Goal: Information Seeking & Learning: Compare options

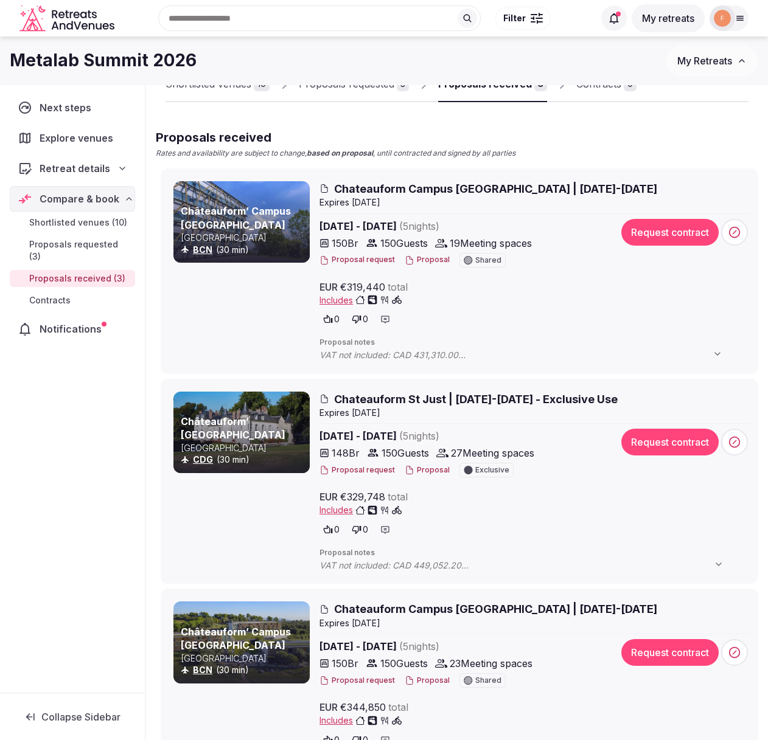
scroll to position [48, 0]
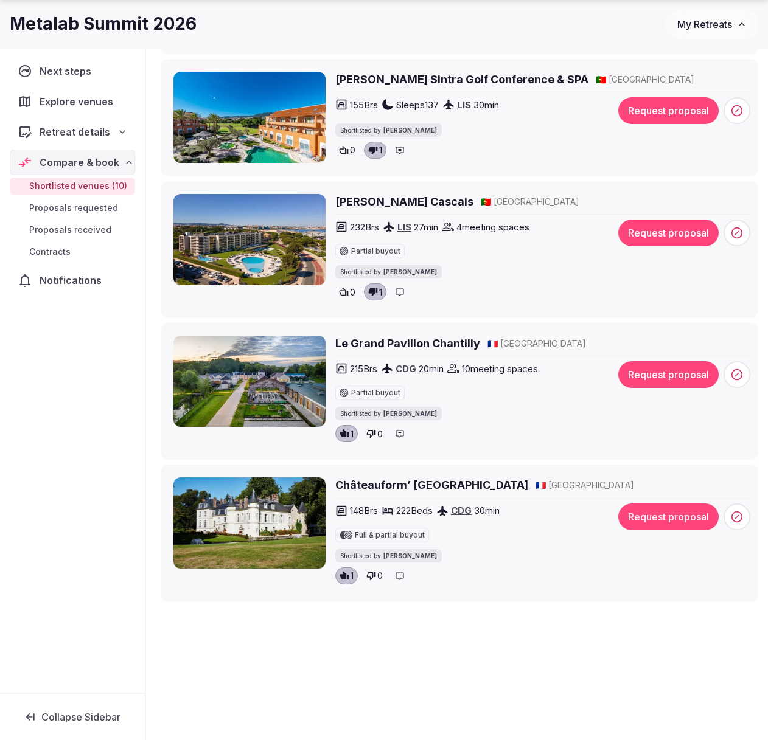
scroll to position [1116, 0]
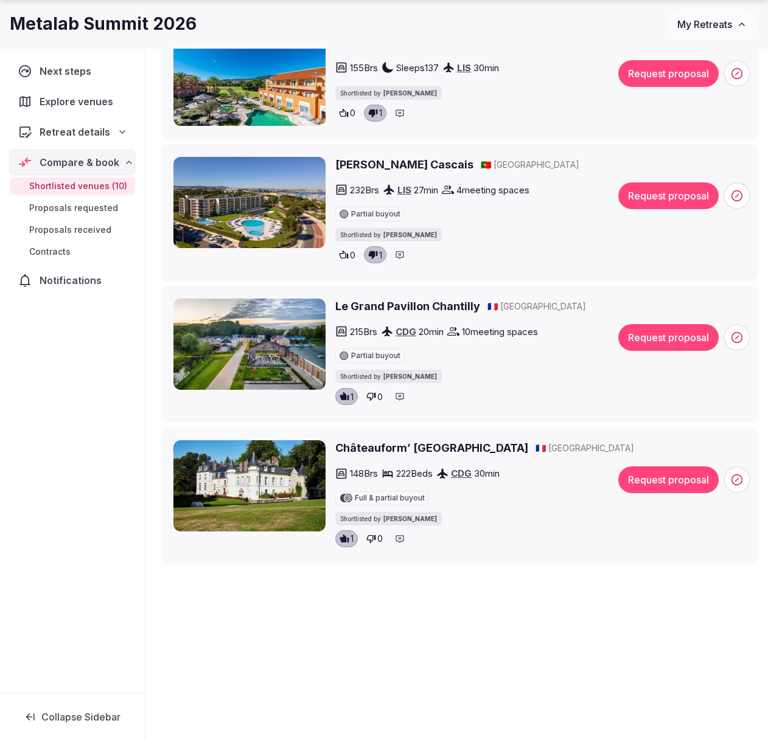
click at [667, 337] on button "Request proposal" at bounding box center [668, 337] width 100 height 27
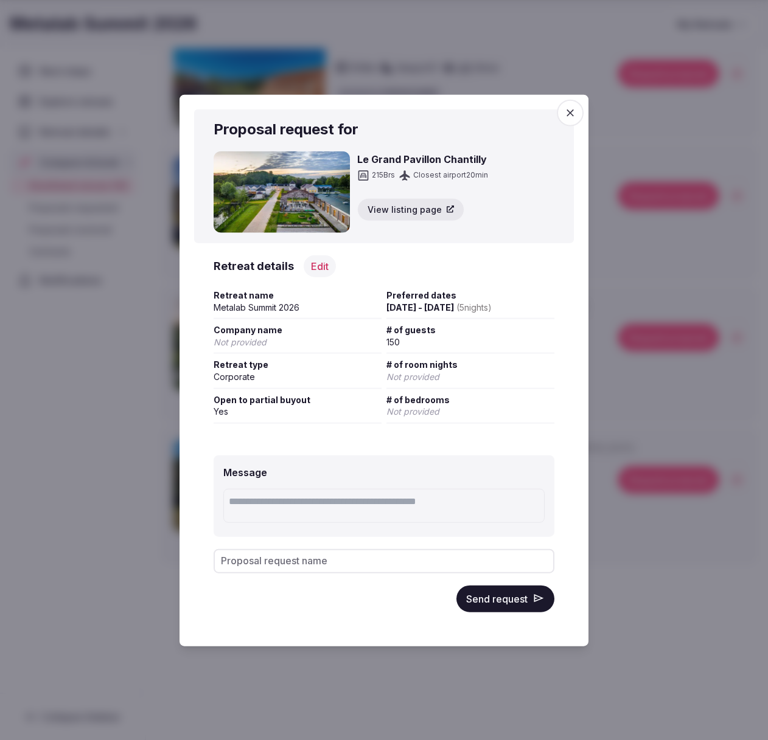
click at [506, 603] on button "Send request" at bounding box center [505, 598] width 98 height 27
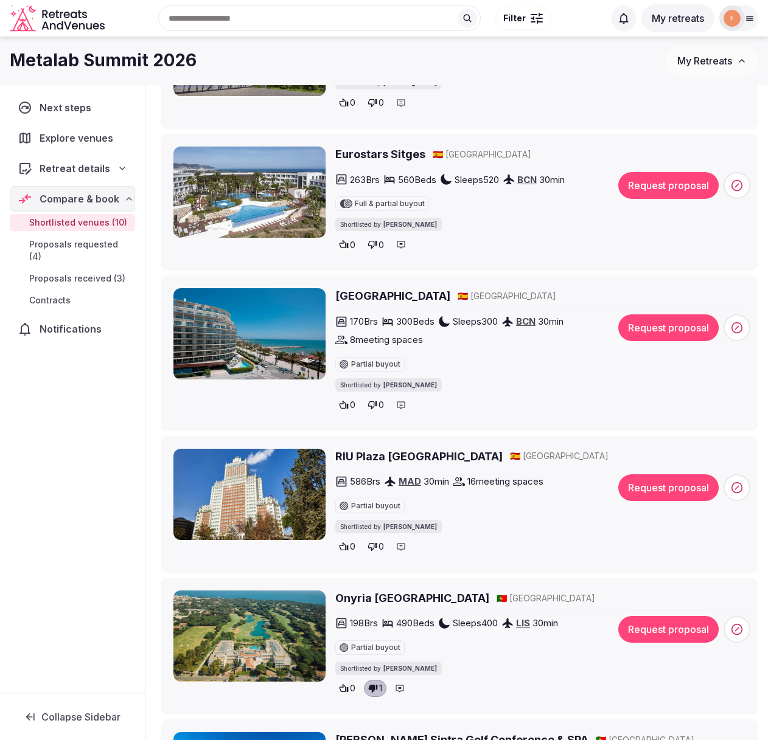
scroll to position [413, 0]
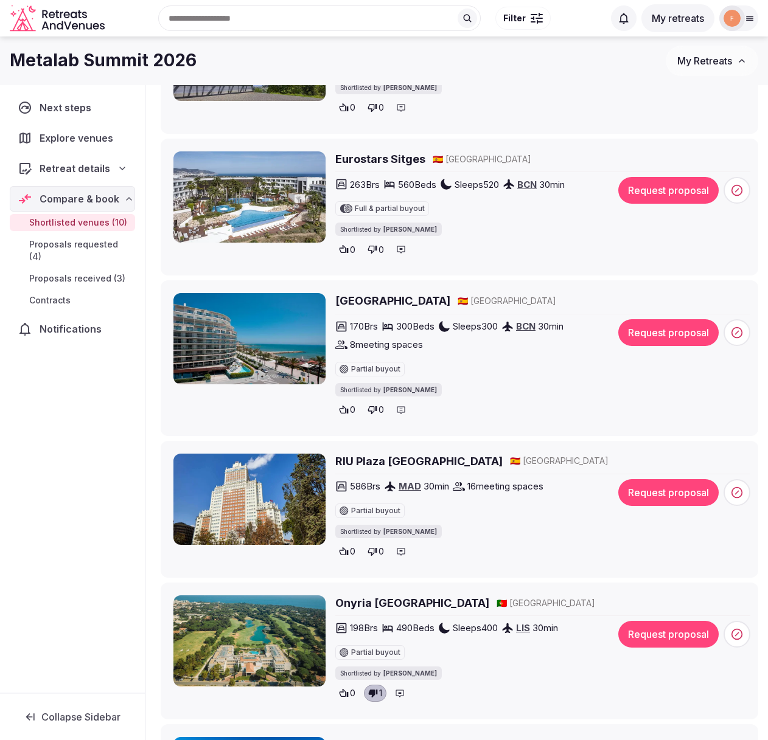
click at [387, 459] on h2 "RIU Plaza España" at bounding box center [418, 461] width 167 height 15
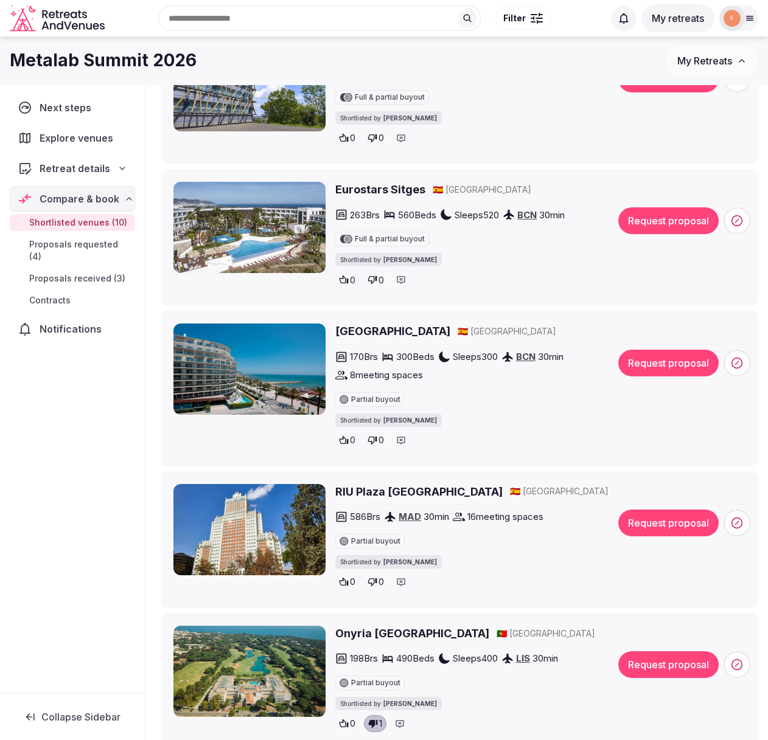
scroll to position [364, 0]
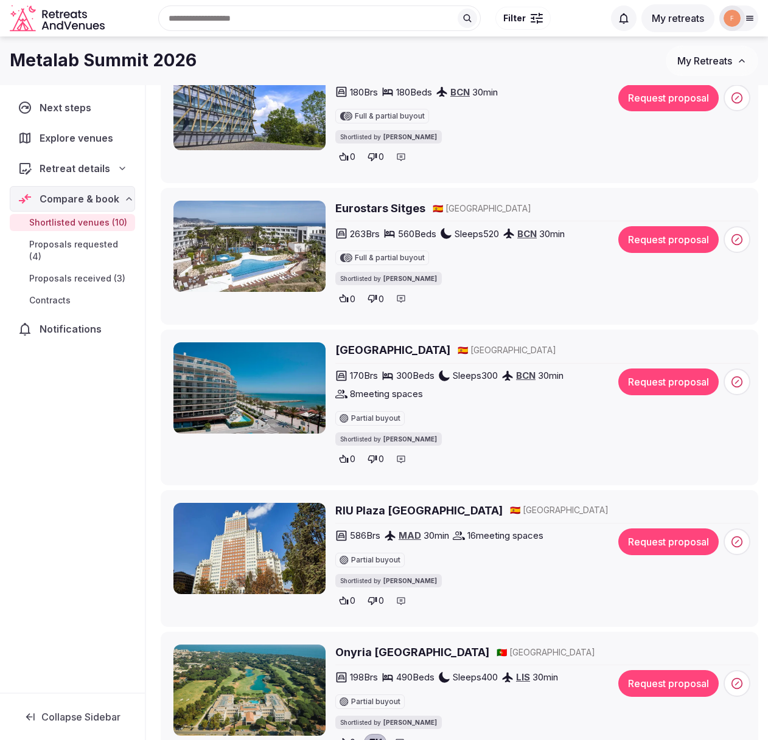
click at [377, 349] on h2 "Hotel Calipolis" at bounding box center [392, 349] width 115 height 15
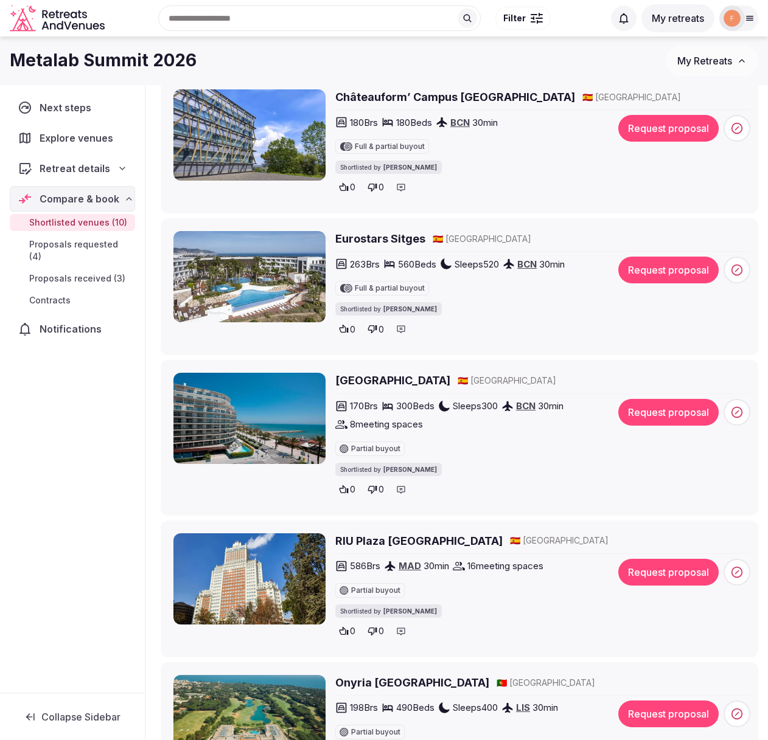
scroll to position [335, 0]
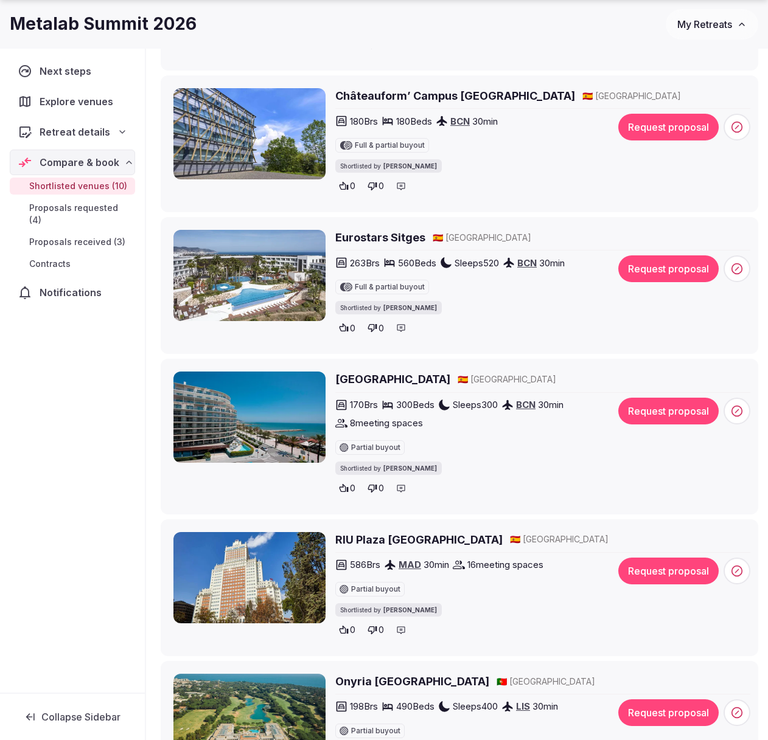
click at [397, 240] on h2 "Eurostars Sitges" at bounding box center [380, 237] width 90 height 15
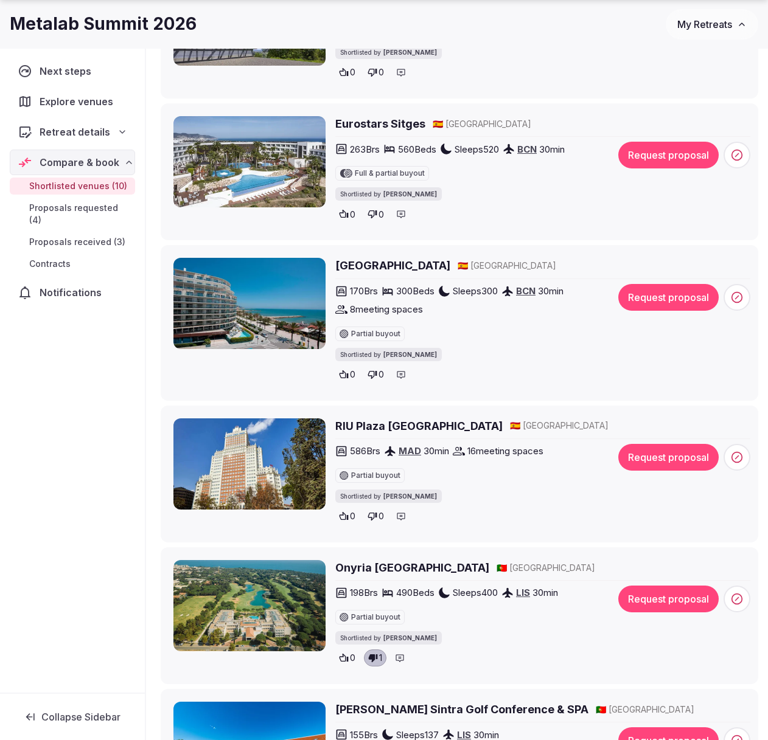
scroll to position [458, 0]
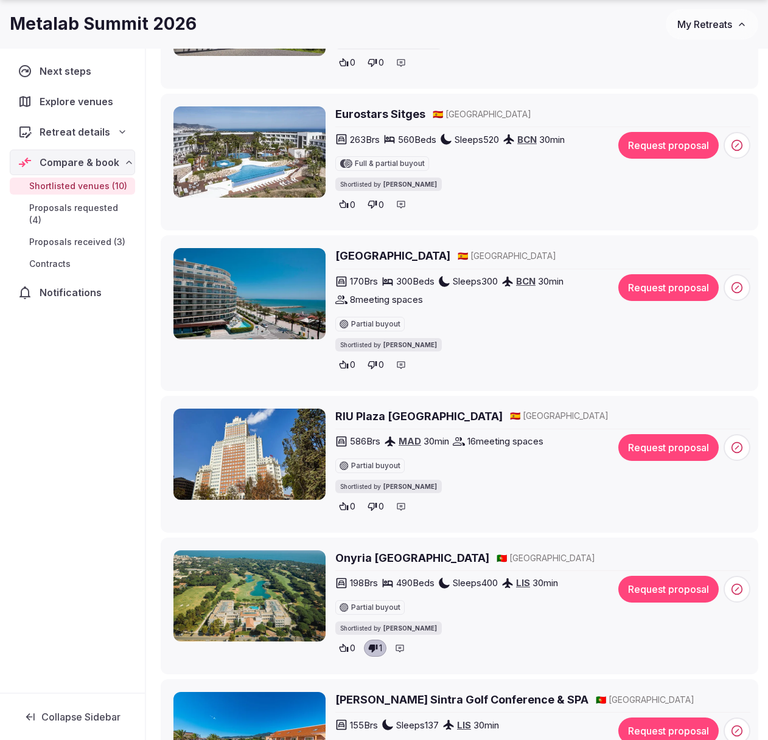
click at [657, 280] on button "Request proposal" at bounding box center [668, 287] width 100 height 27
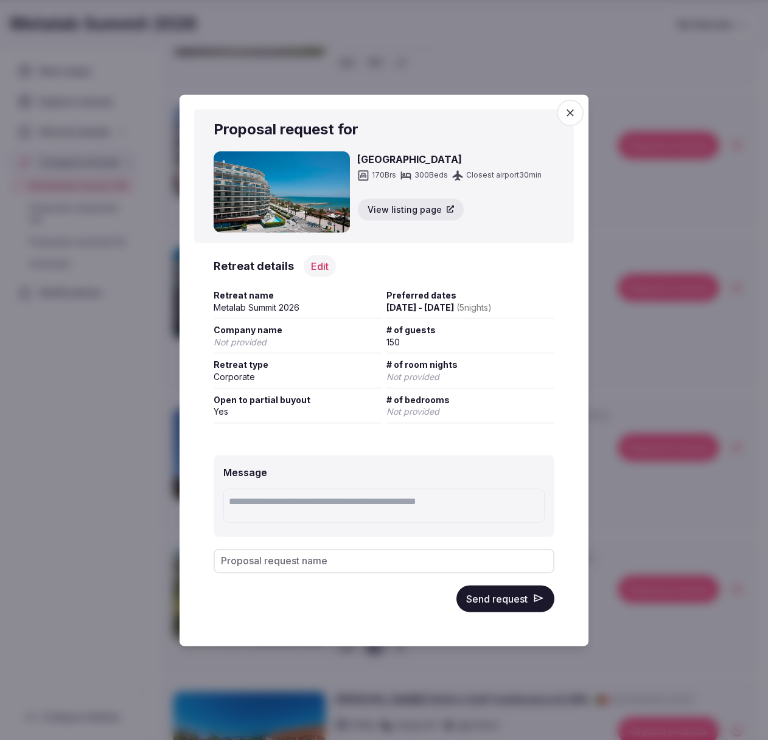
click at [508, 597] on button "Send request" at bounding box center [505, 598] width 98 height 27
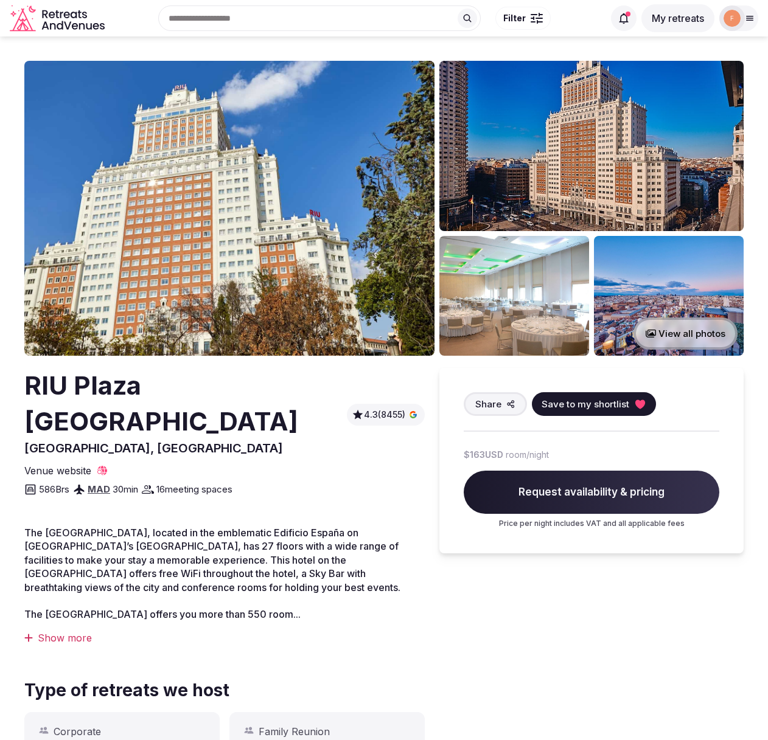
click at [215, 214] on img at bounding box center [229, 208] width 410 height 295
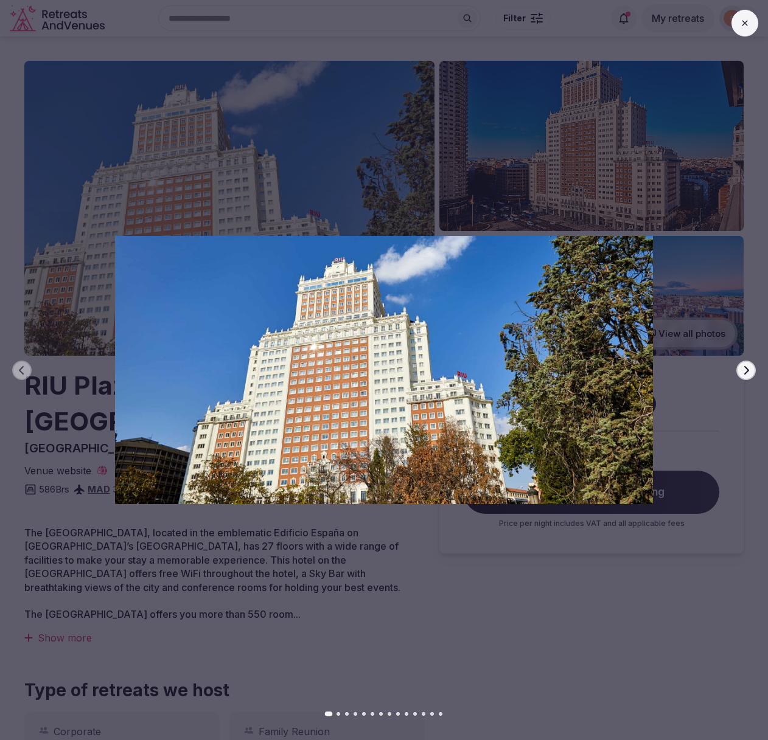
click at [741, 366] on icon "button" at bounding box center [746, 371] width 10 height 10
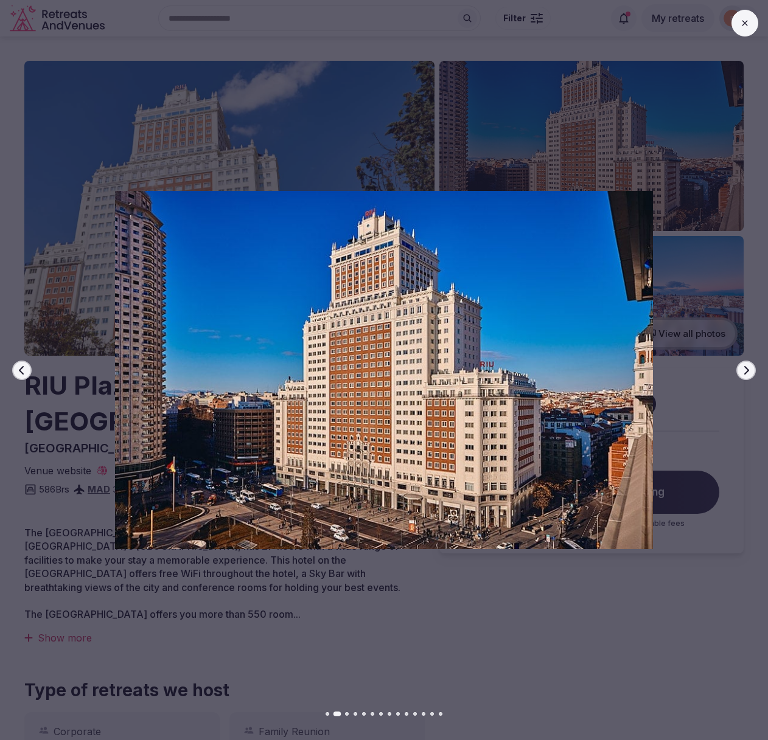
click at [741, 366] on icon "button" at bounding box center [746, 371] width 10 height 10
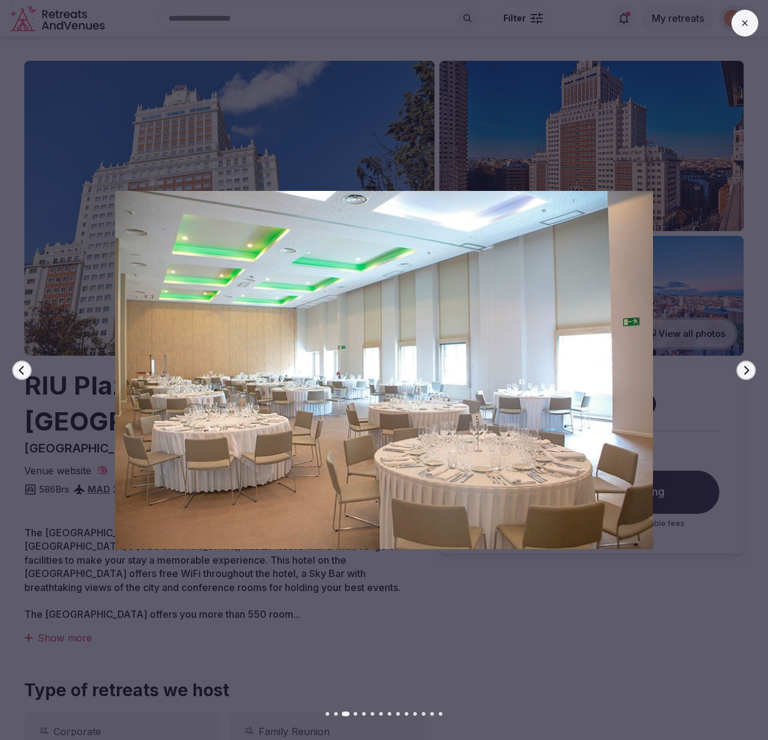
click at [741, 366] on icon "button" at bounding box center [746, 371] width 10 height 10
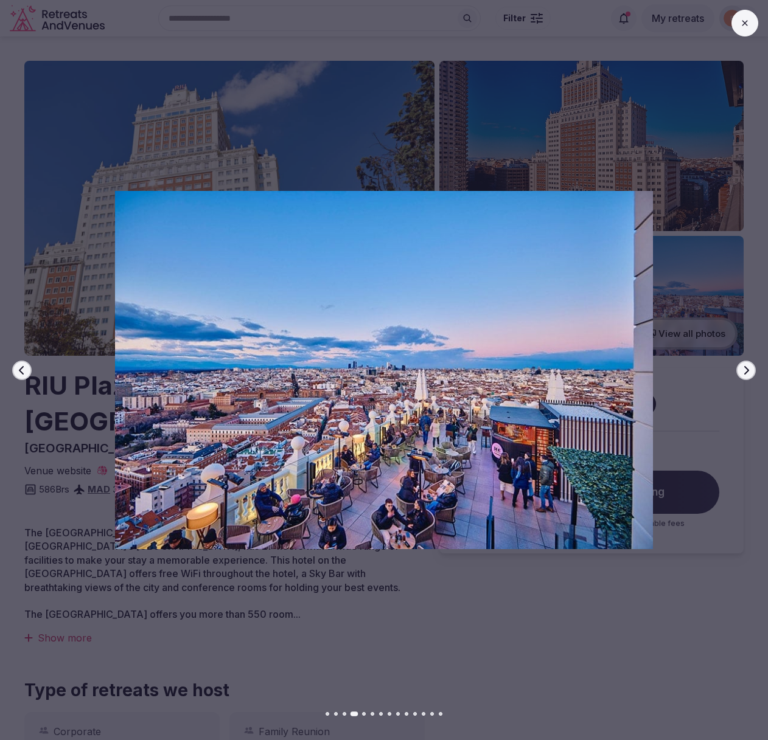
click at [741, 366] on icon "button" at bounding box center [746, 371] width 10 height 10
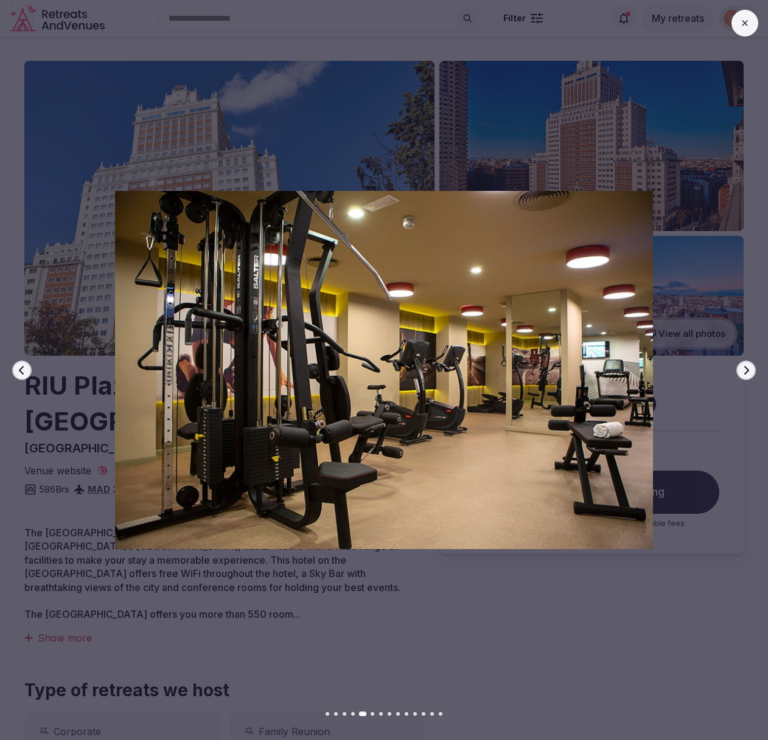
click at [741, 366] on icon "button" at bounding box center [746, 371] width 10 height 10
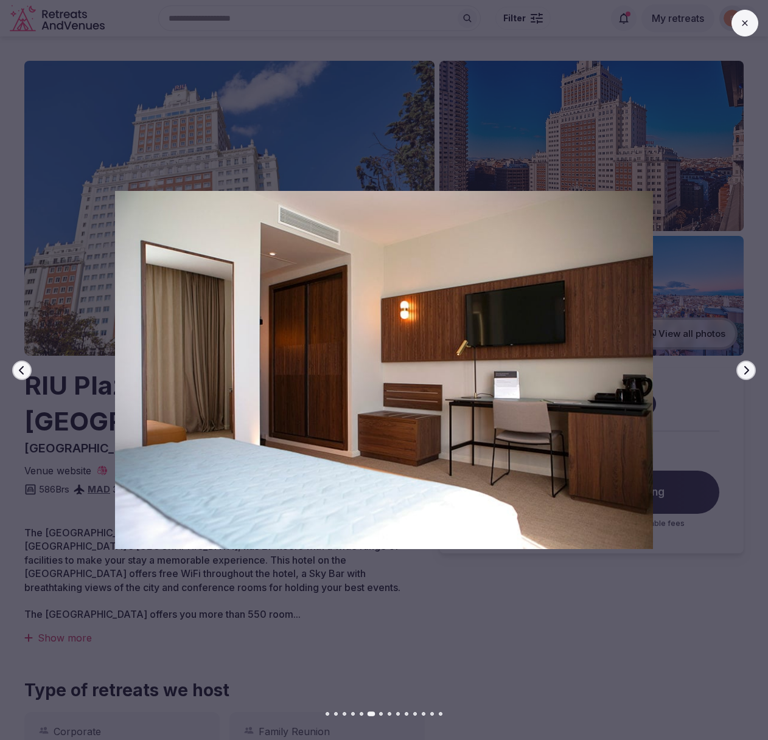
click at [741, 366] on icon "button" at bounding box center [746, 371] width 10 height 10
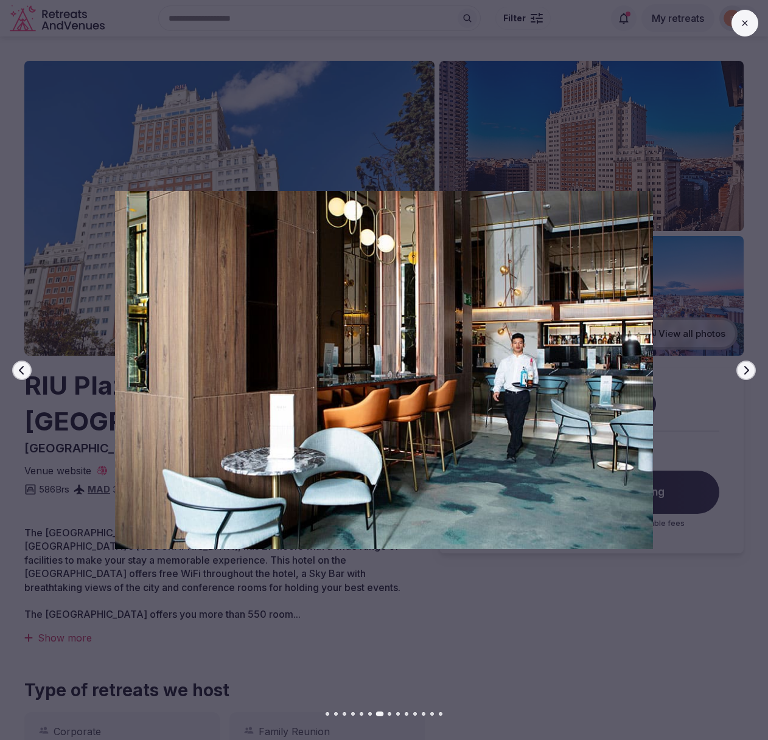
click at [741, 366] on icon "button" at bounding box center [746, 371] width 10 height 10
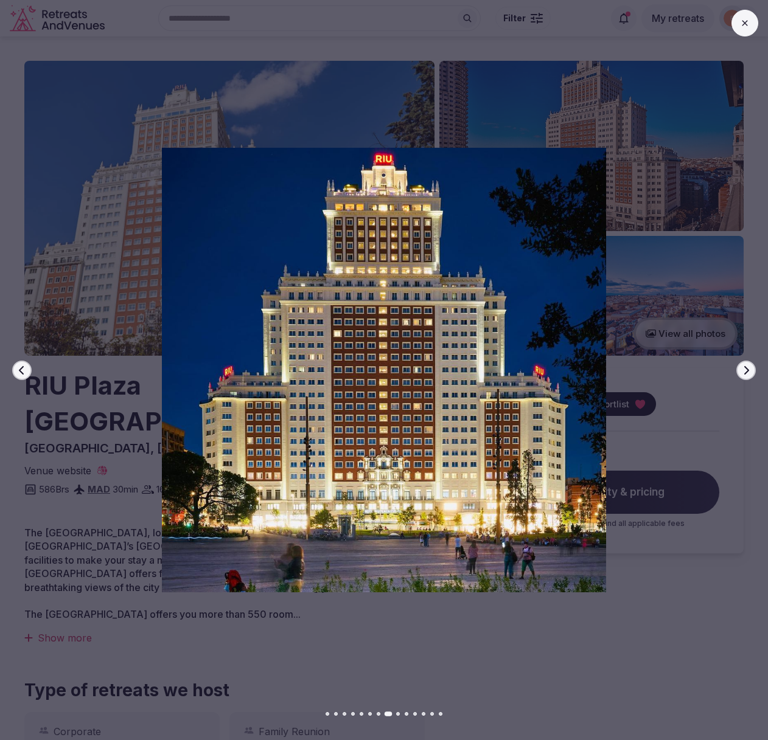
click at [741, 366] on icon "button" at bounding box center [746, 371] width 10 height 10
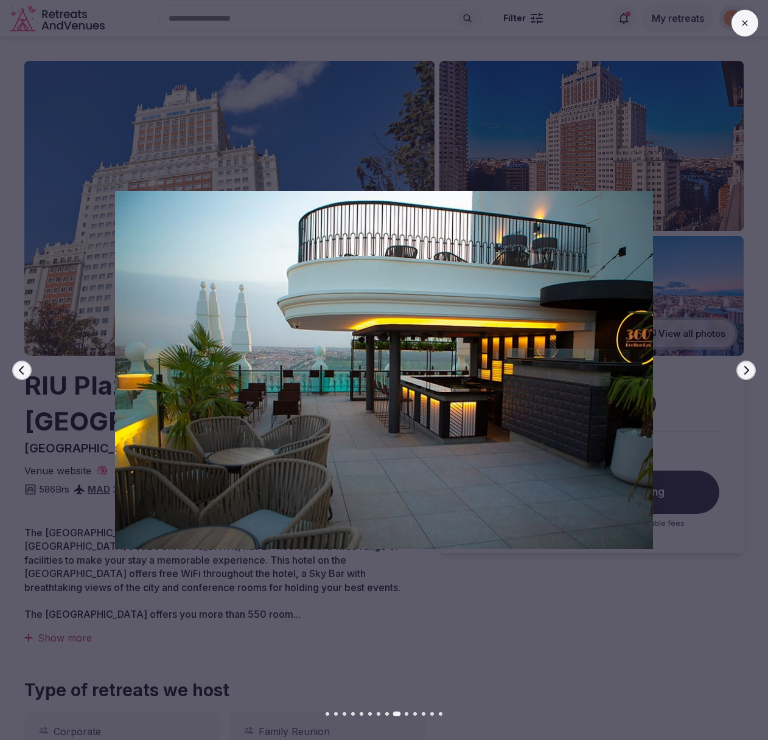
click at [741, 366] on icon "button" at bounding box center [746, 371] width 10 height 10
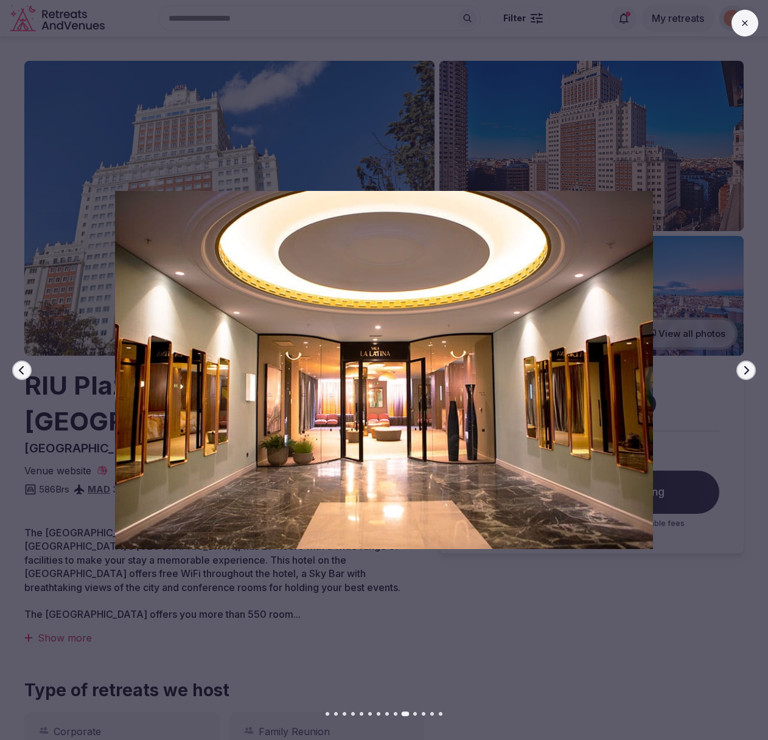
click at [741, 366] on icon "button" at bounding box center [746, 371] width 10 height 10
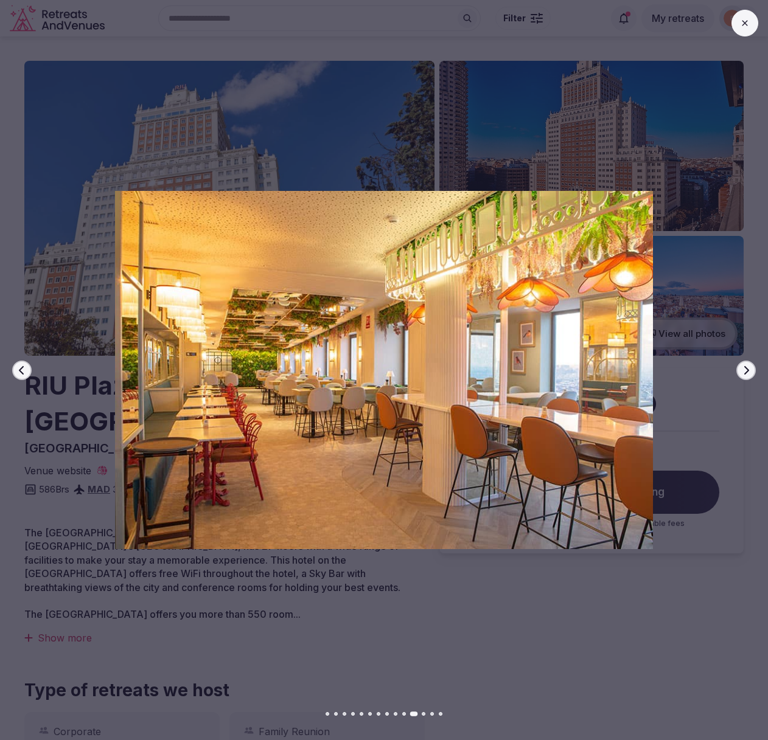
click at [741, 366] on icon "button" at bounding box center [746, 371] width 10 height 10
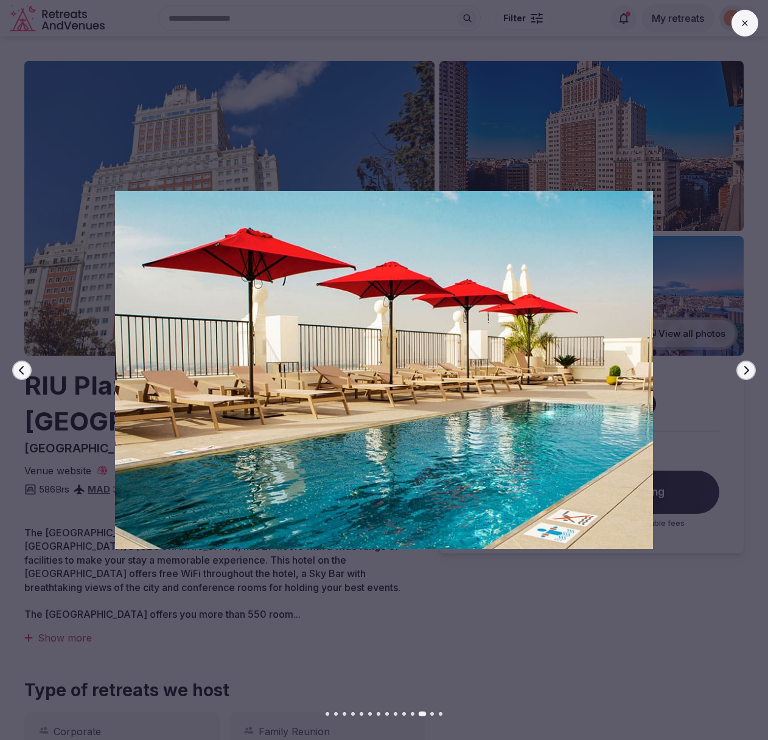
click at [741, 366] on icon "button" at bounding box center [746, 371] width 10 height 10
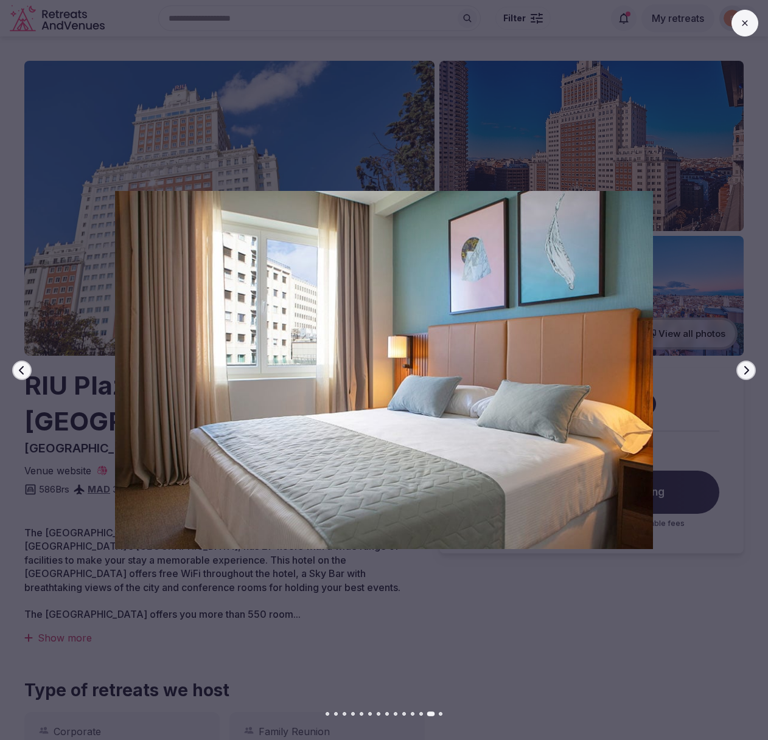
click at [741, 366] on icon "button" at bounding box center [746, 371] width 10 height 10
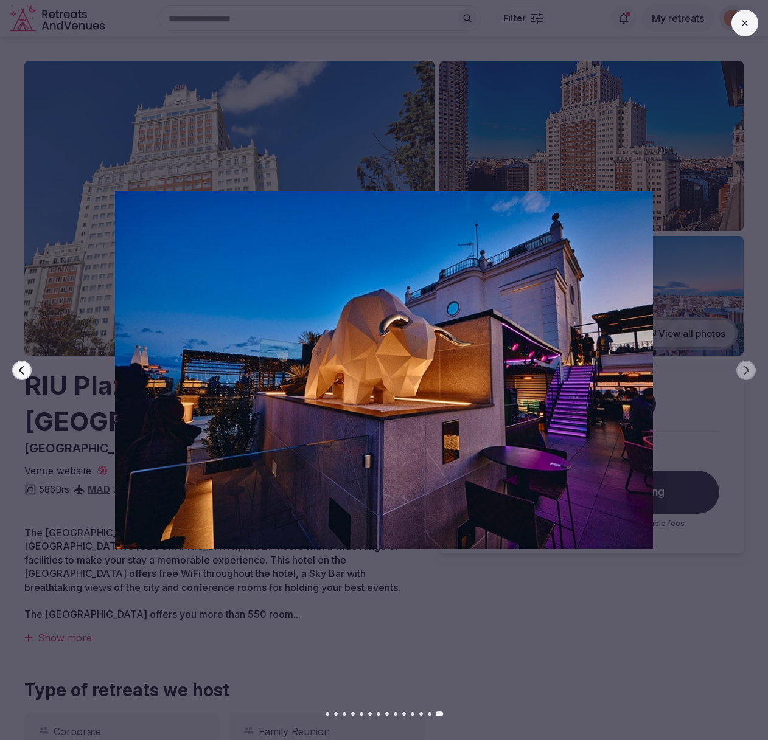
click at [746, 23] on icon at bounding box center [745, 23] width 10 height 10
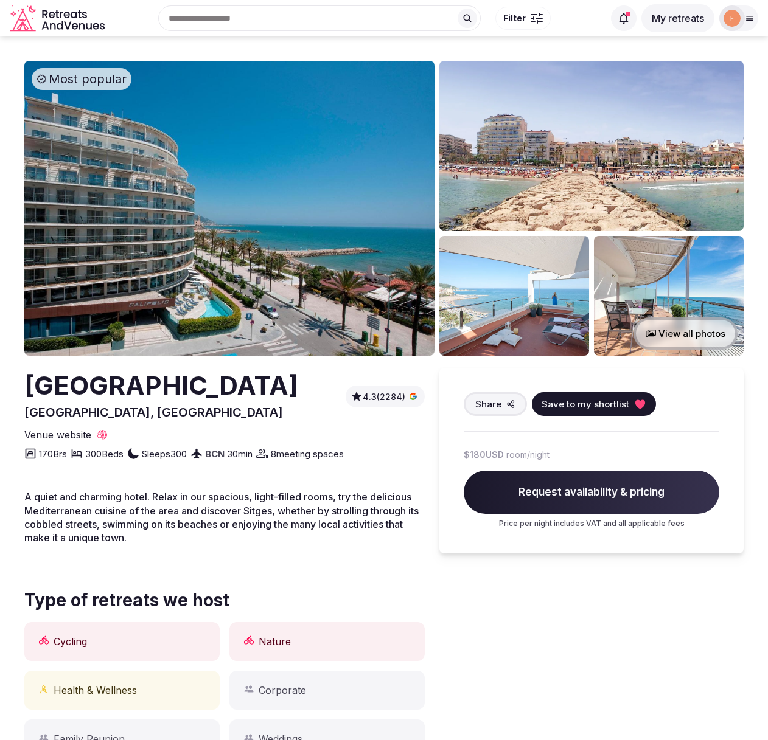
click at [251, 228] on img at bounding box center [229, 208] width 410 height 295
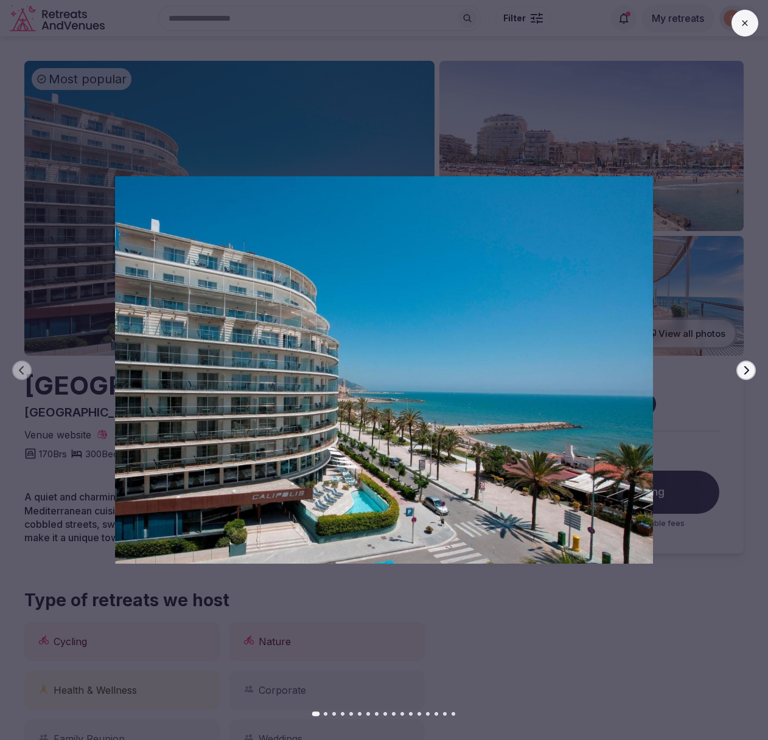
click at [749, 367] on icon "button" at bounding box center [746, 371] width 10 height 10
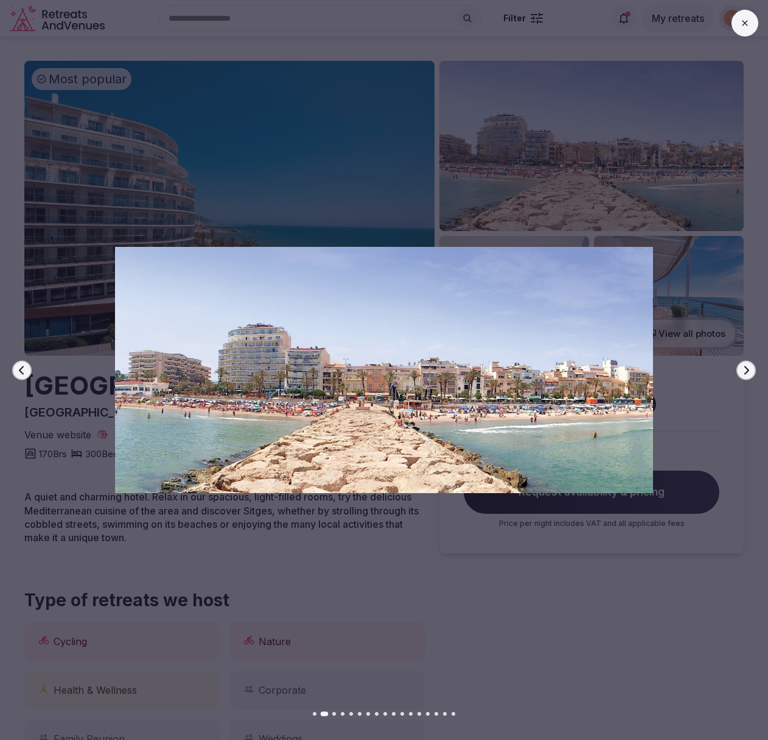
click at [749, 367] on icon "button" at bounding box center [746, 371] width 10 height 10
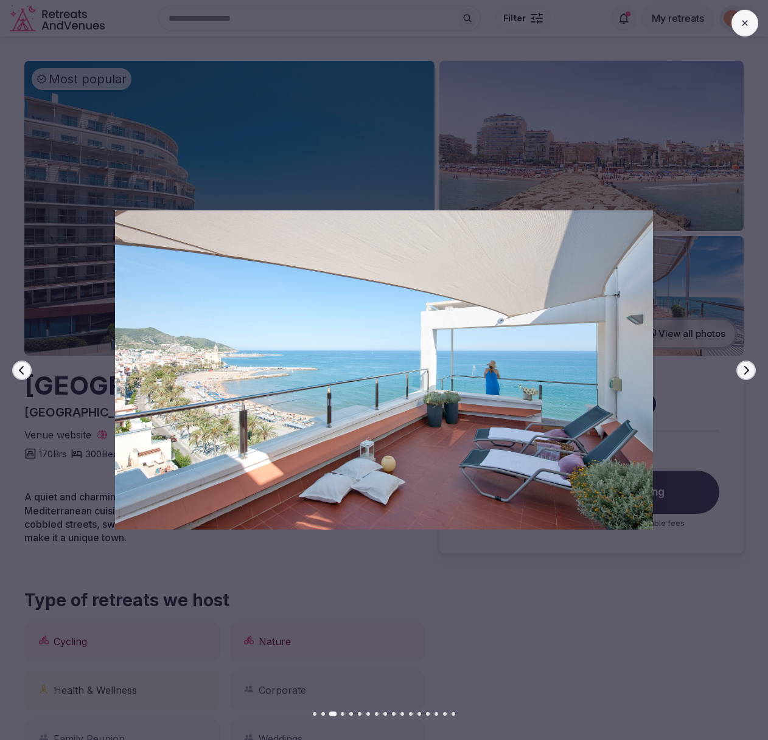
click at [749, 367] on icon "button" at bounding box center [746, 371] width 10 height 10
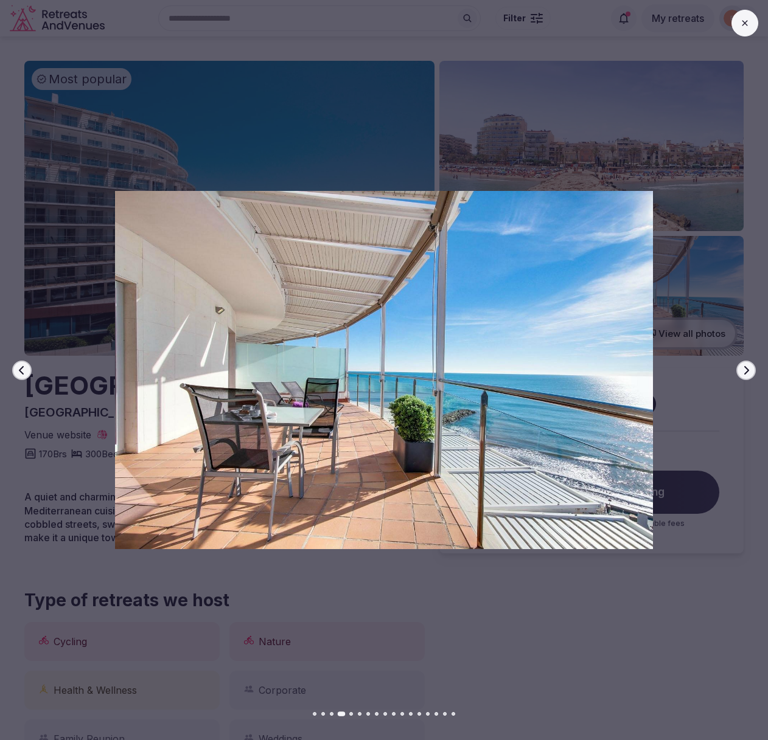
click at [749, 367] on icon "button" at bounding box center [746, 371] width 10 height 10
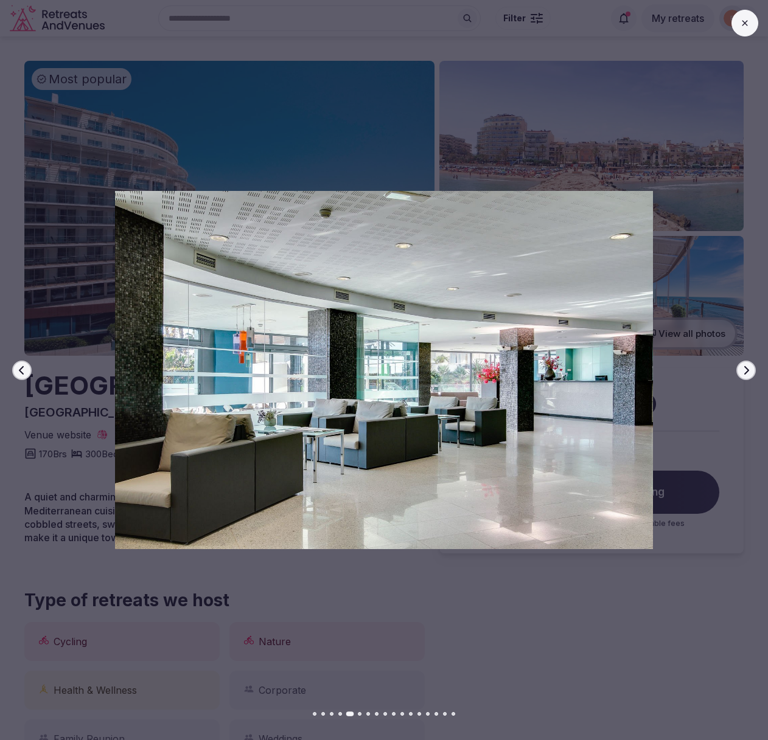
click at [749, 367] on icon "button" at bounding box center [746, 371] width 10 height 10
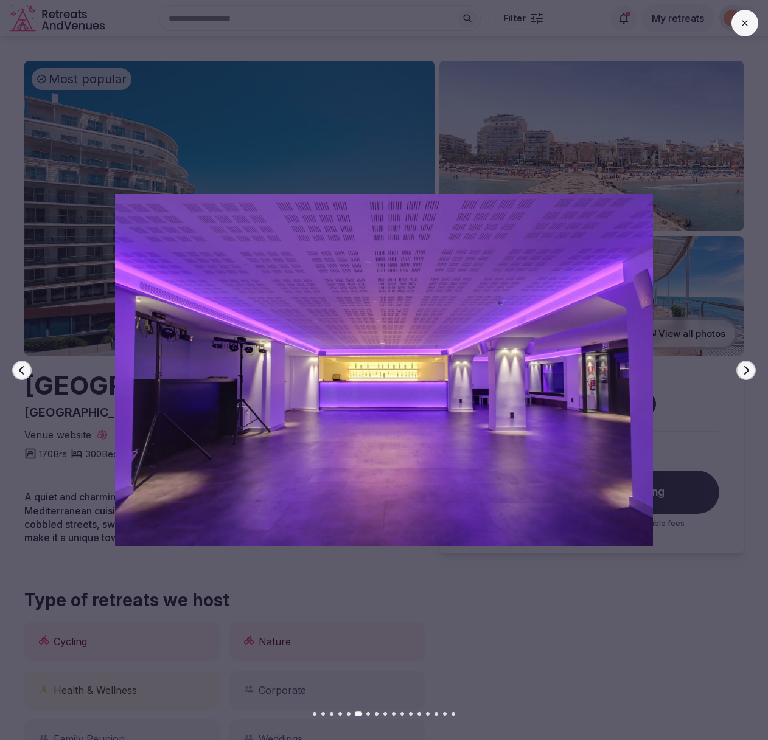
click at [749, 367] on icon "button" at bounding box center [746, 371] width 10 height 10
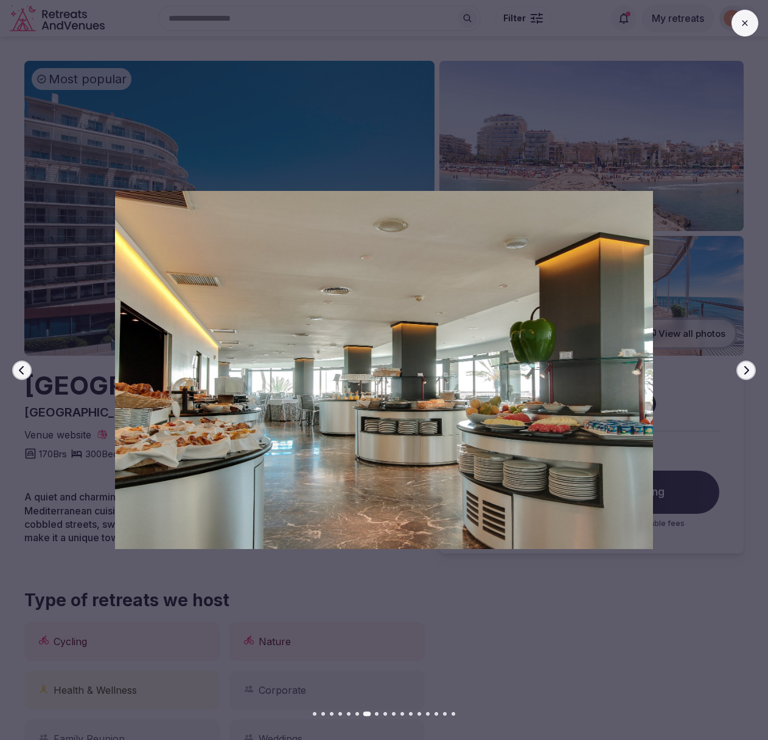
click at [749, 367] on icon "button" at bounding box center [746, 371] width 10 height 10
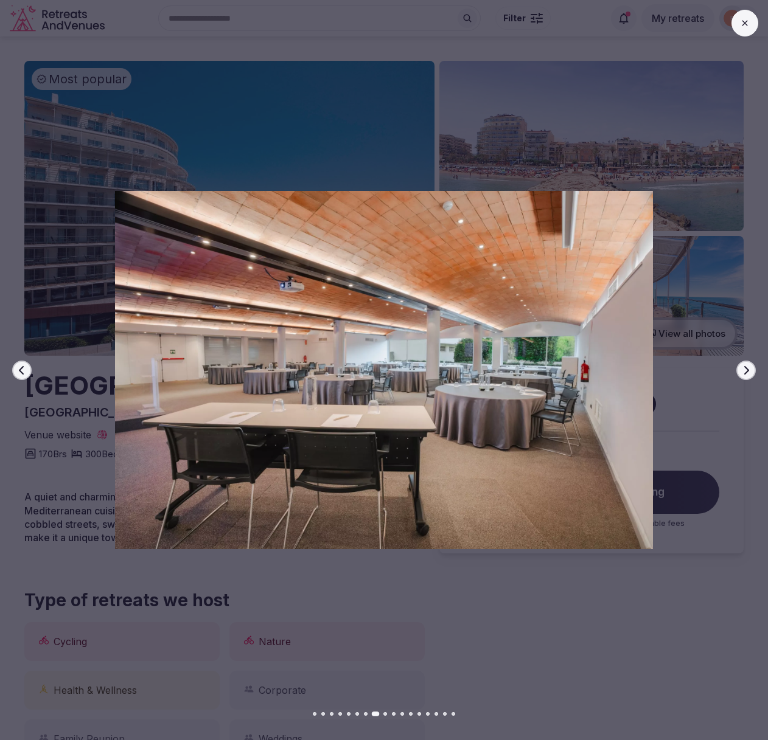
click at [749, 367] on icon "button" at bounding box center [746, 371] width 10 height 10
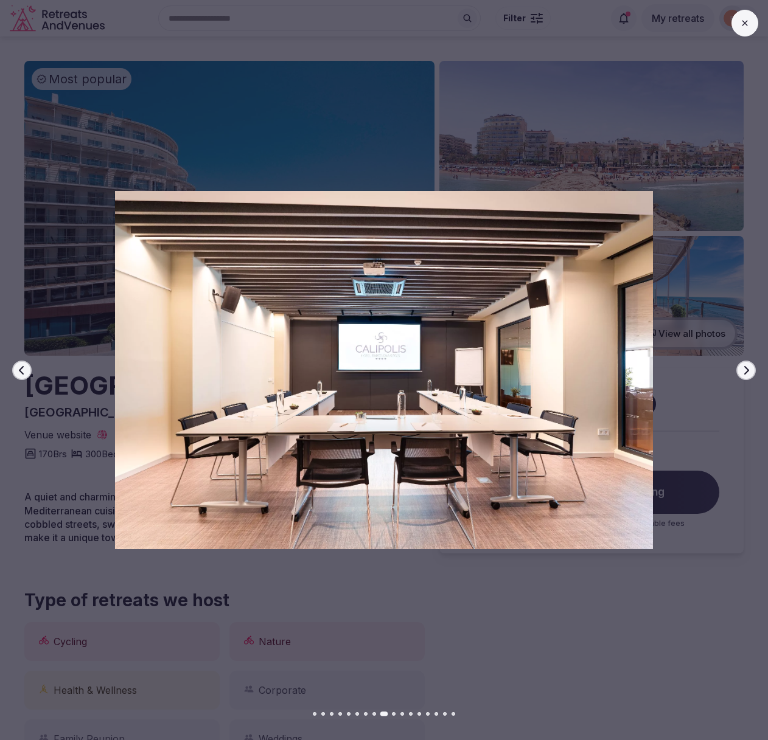
click at [749, 367] on icon "button" at bounding box center [746, 371] width 10 height 10
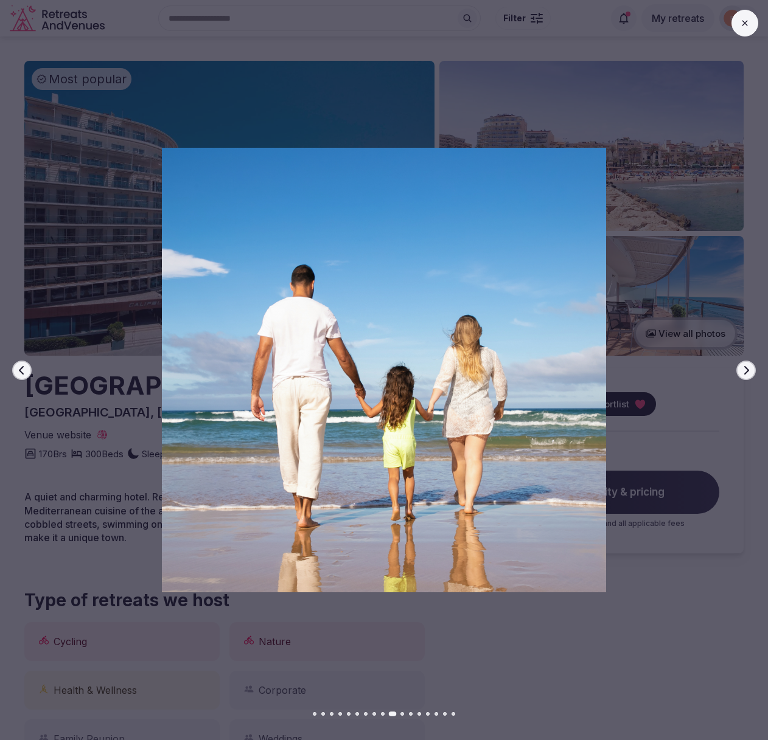
click at [749, 367] on icon "button" at bounding box center [746, 371] width 10 height 10
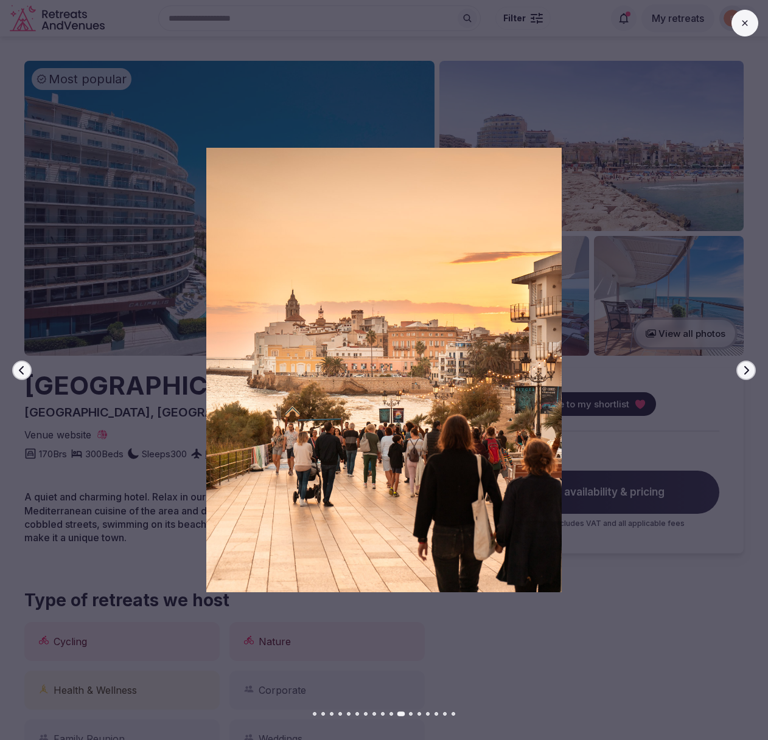
click at [749, 367] on icon "button" at bounding box center [746, 371] width 10 height 10
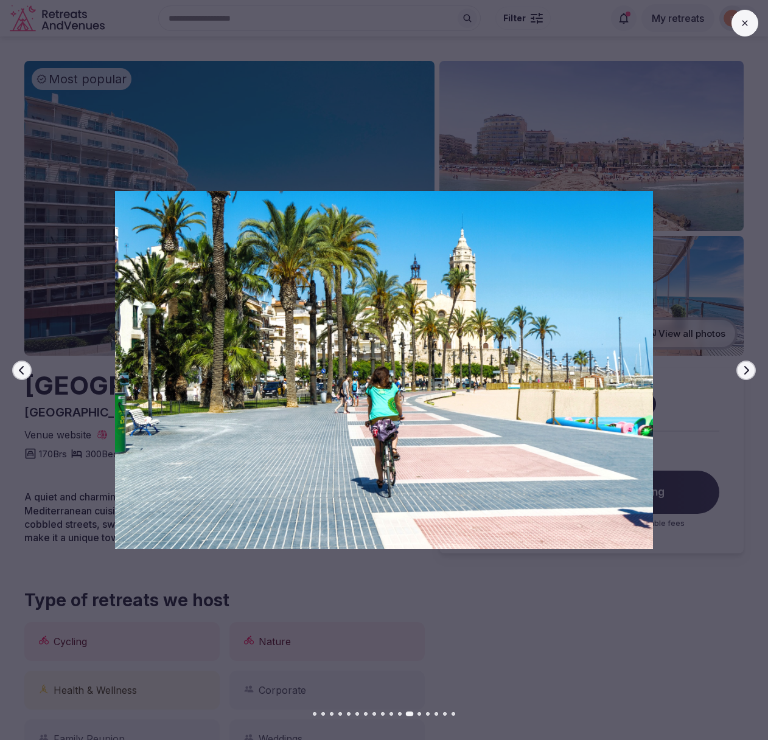
click at [749, 367] on icon "button" at bounding box center [746, 371] width 10 height 10
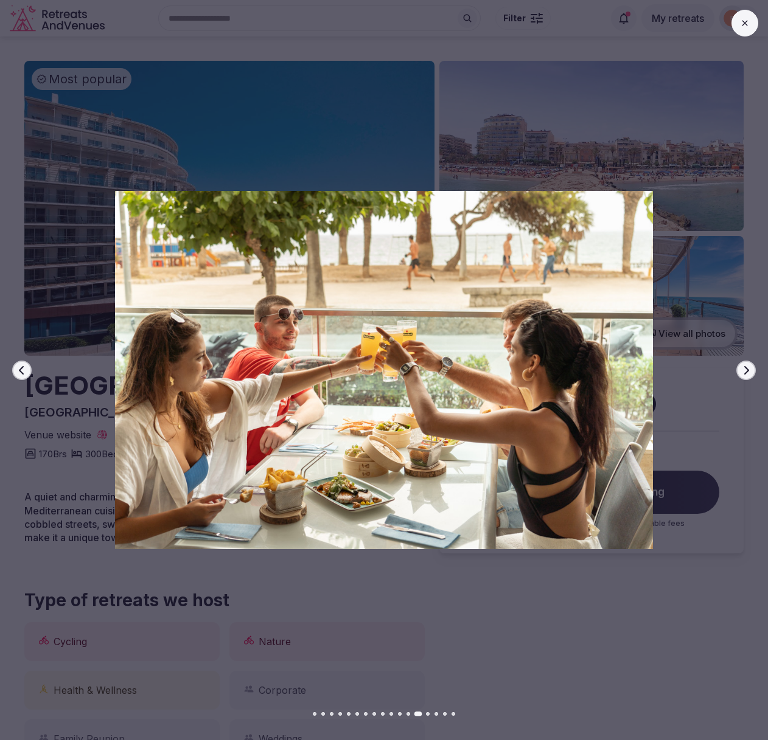
click at [749, 367] on icon "button" at bounding box center [746, 371] width 10 height 10
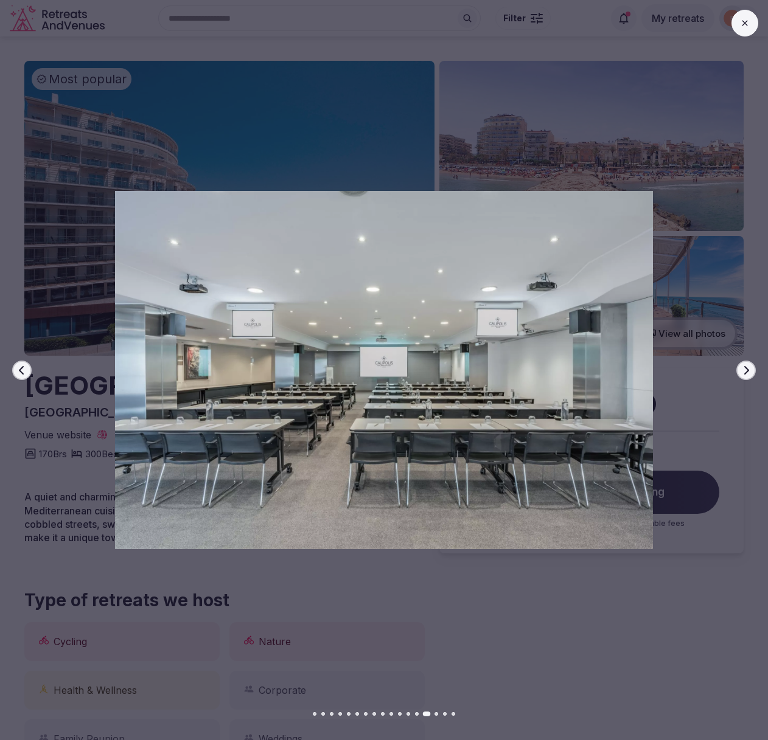
click at [749, 367] on icon "button" at bounding box center [746, 371] width 10 height 10
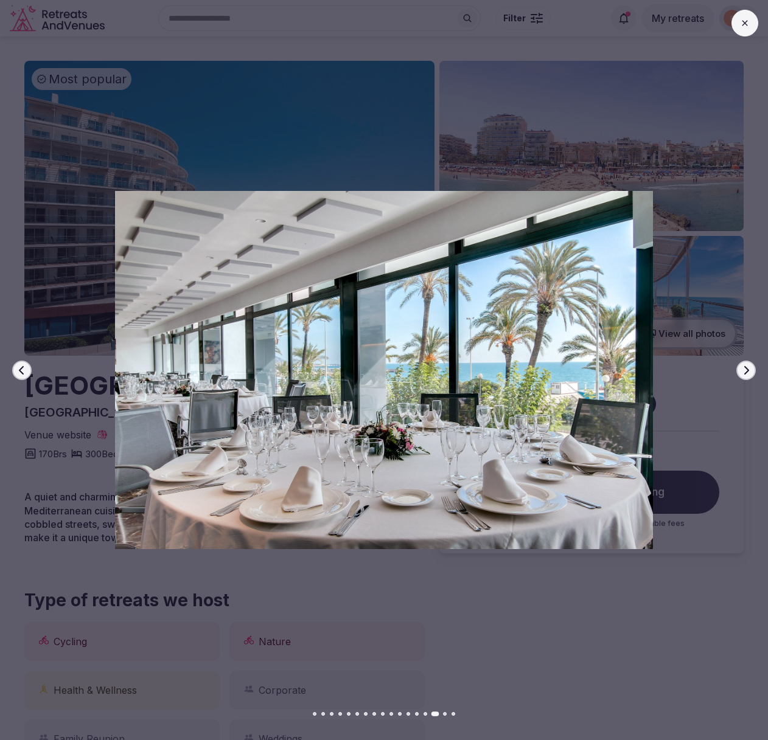
click at [749, 367] on icon "button" at bounding box center [746, 371] width 10 height 10
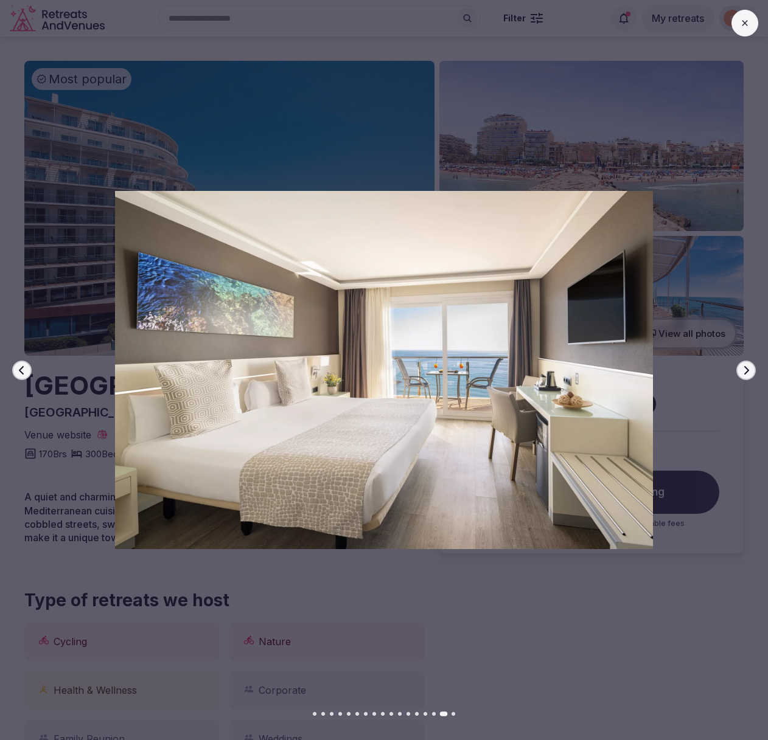
click at [749, 367] on icon "button" at bounding box center [746, 371] width 10 height 10
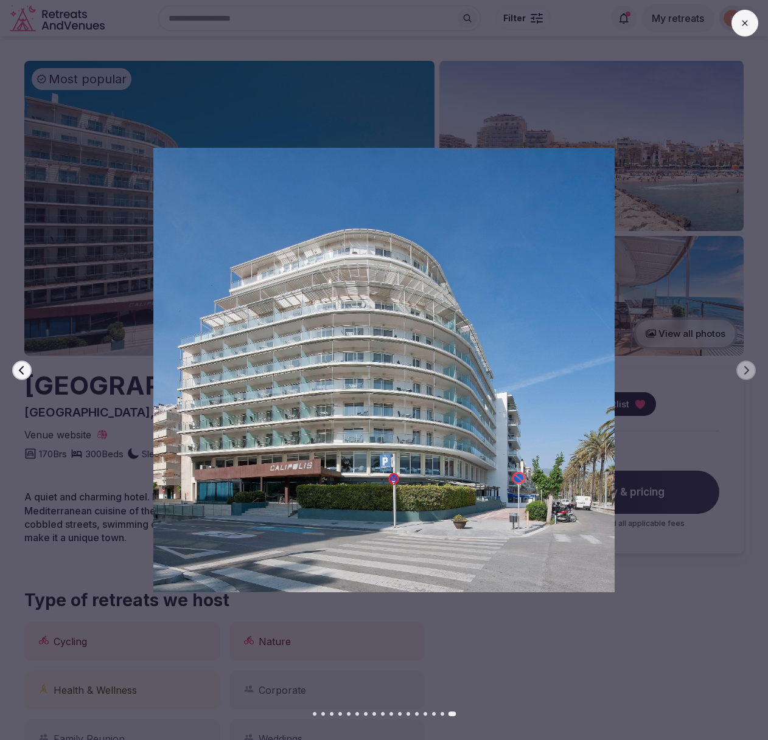
click at [664, 293] on div at bounding box center [378, 370] width 777 height 444
click at [740, 23] on icon at bounding box center [745, 23] width 10 height 10
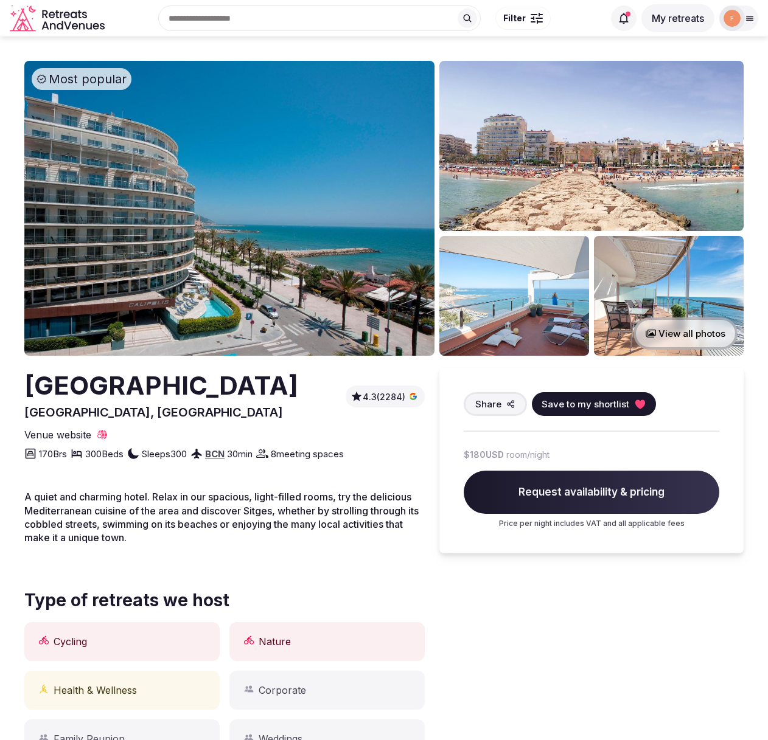
click at [168, 383] on h2 "Hotel Calipolis" at bounding box center [161, 386] width 274 height 36
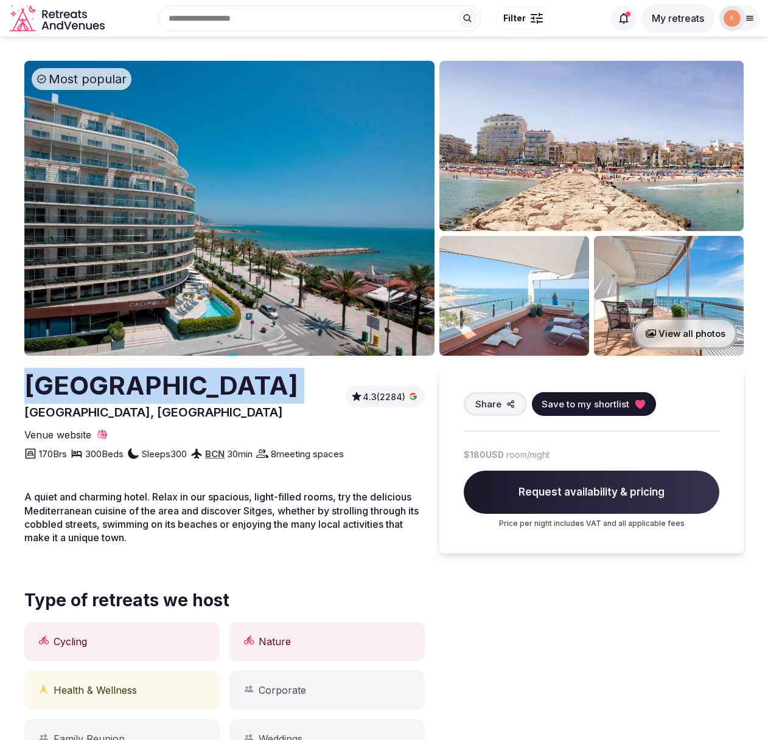
click at [168, 383] on h2 "Hotel Calipolis" at bounding box center [161, 386] width 274 height 36
copy h2 "Hotel Calipolis"
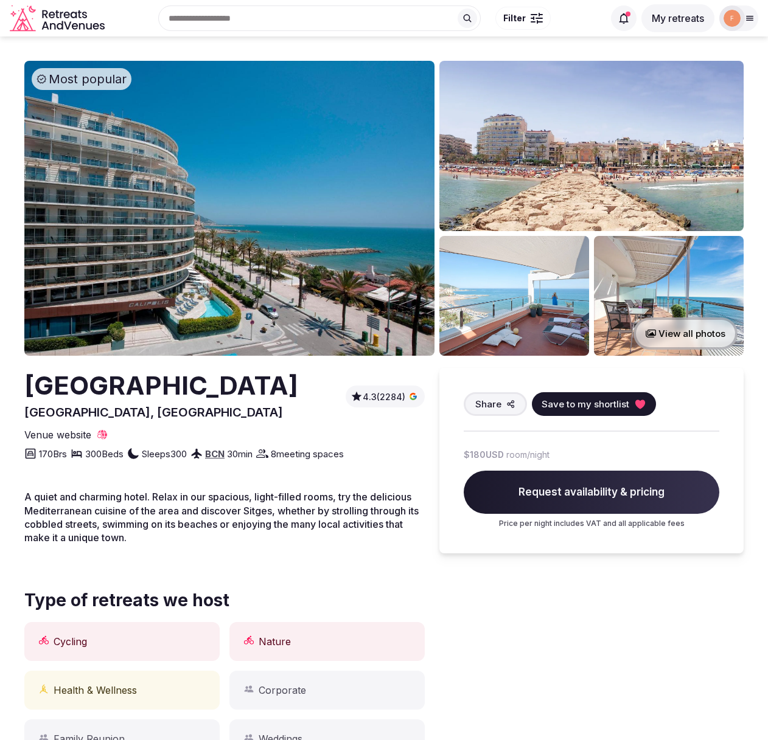
click at [182, 384] on h2 "Hotel Calipolis" at bounding box center [161, 386] width 274 height 36
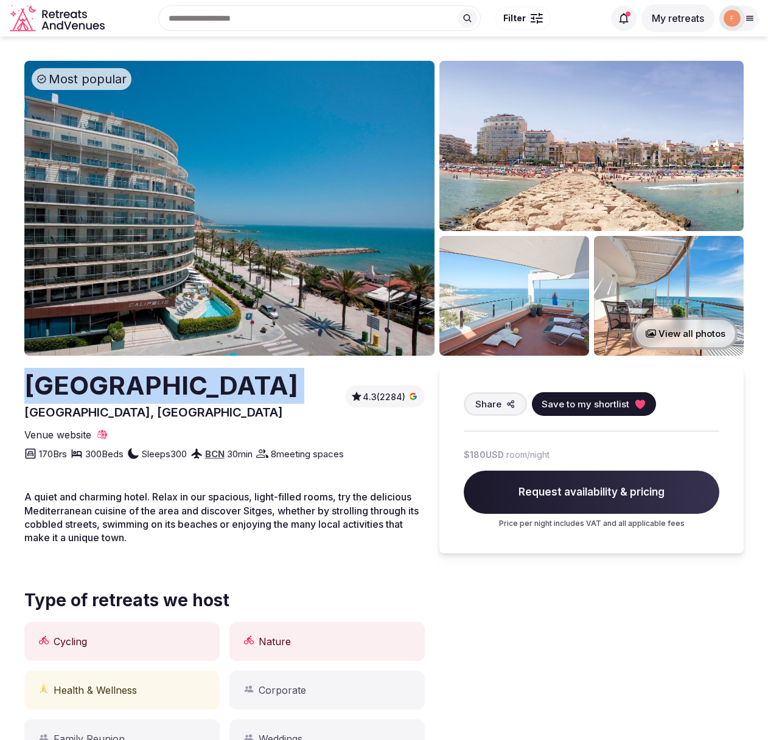
click at [182, 384] on h2 "Hotel Calipolis" at bounding box center [161, 386] width 274 height 36
copy h2 "Hotel Calipolis"
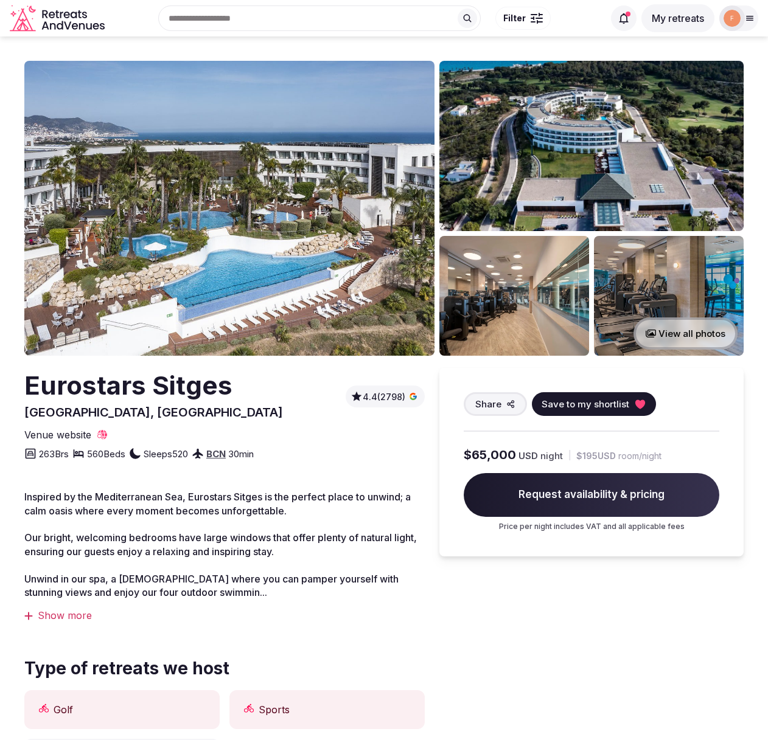
click at [227, 205] on img at bounding box center [229, 208] width 410 height 295
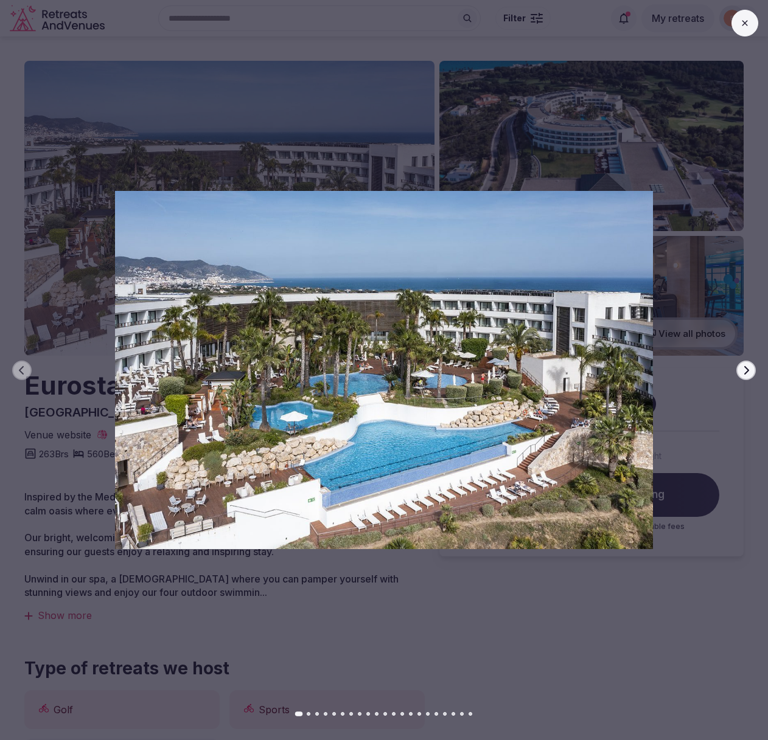
click at [746, 370] on icon "button" at bounding box center [746, 370] width 5 height 9
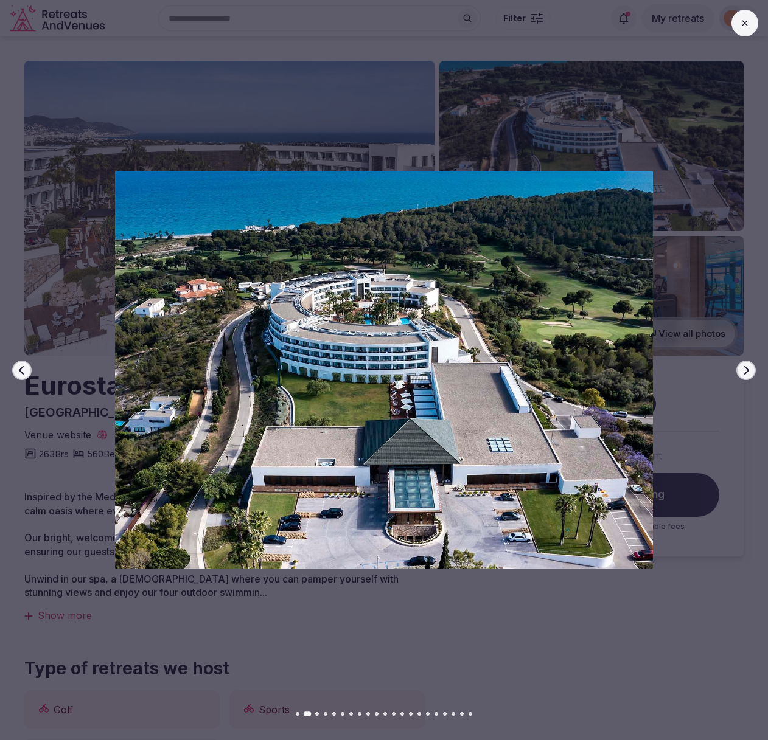
click at [746, 370] on icon "button" at bounding box center [746, 370] width 5 height 9
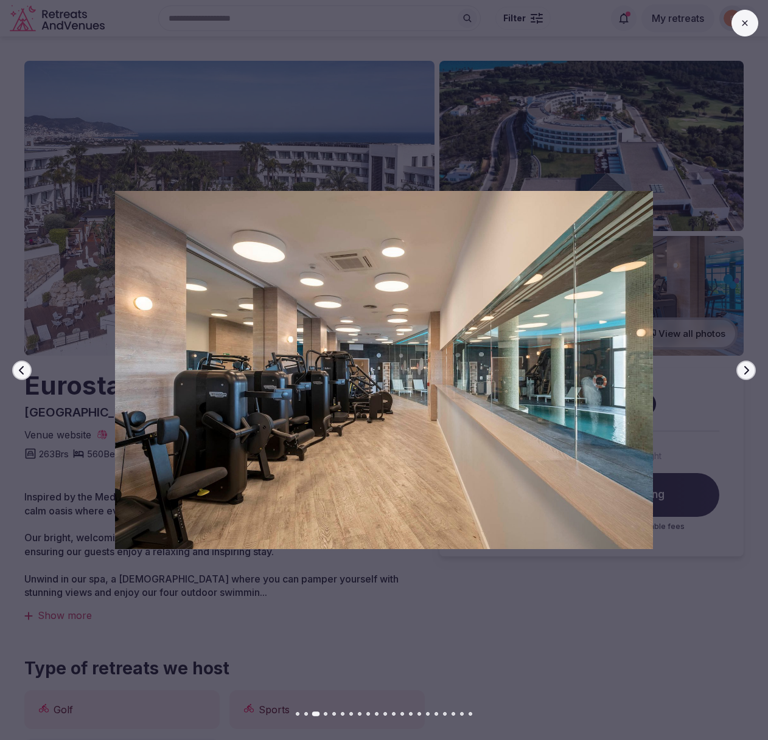
click at [746, 370] on icon "button" at bounding box center [746, 370] width 5 height 9
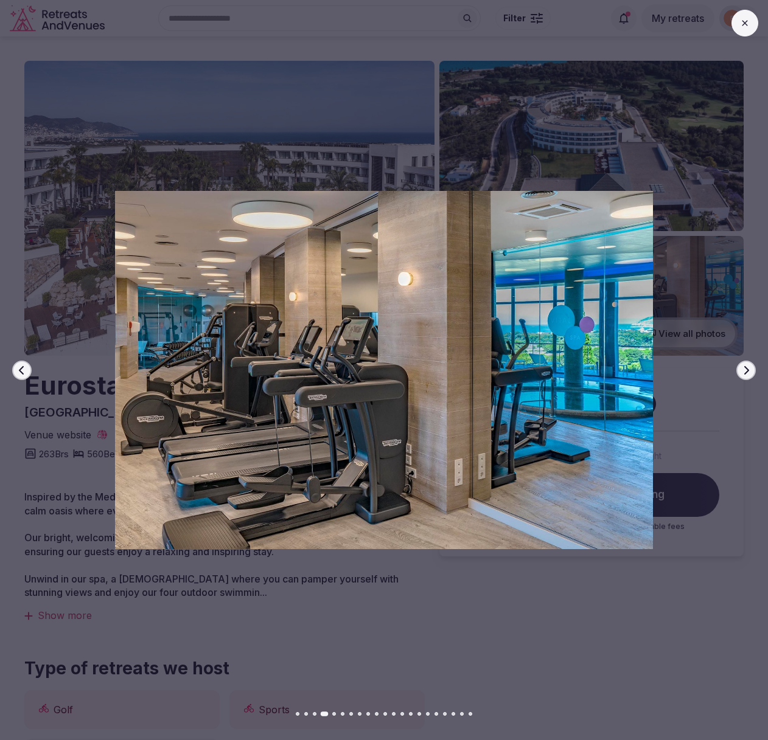
click at [746, 370] on icon "button" at bounding box center [746, 370] width 5 height 9
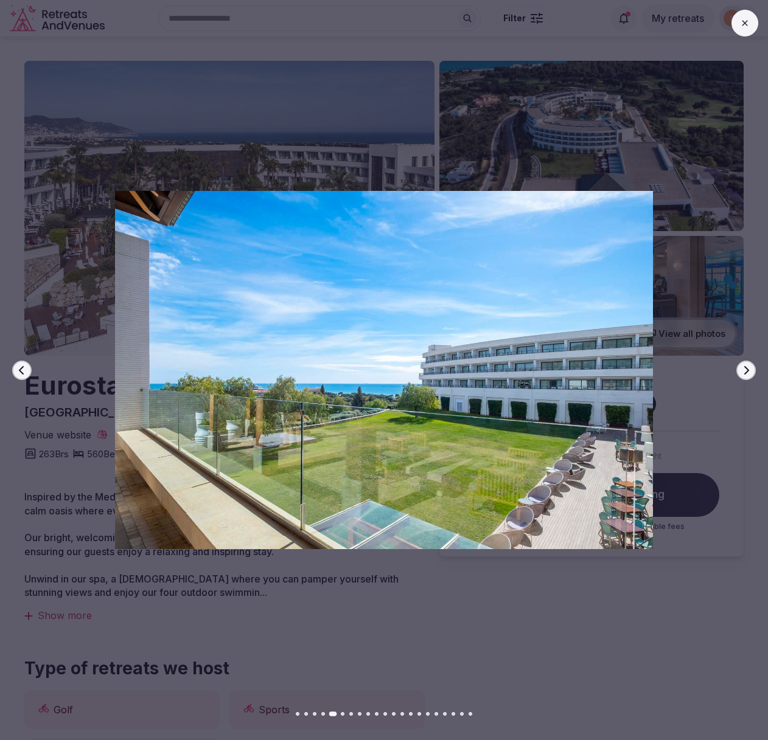
click at [746, 370] on icon "button" at bounding box center [746, 370] width 5 height 9
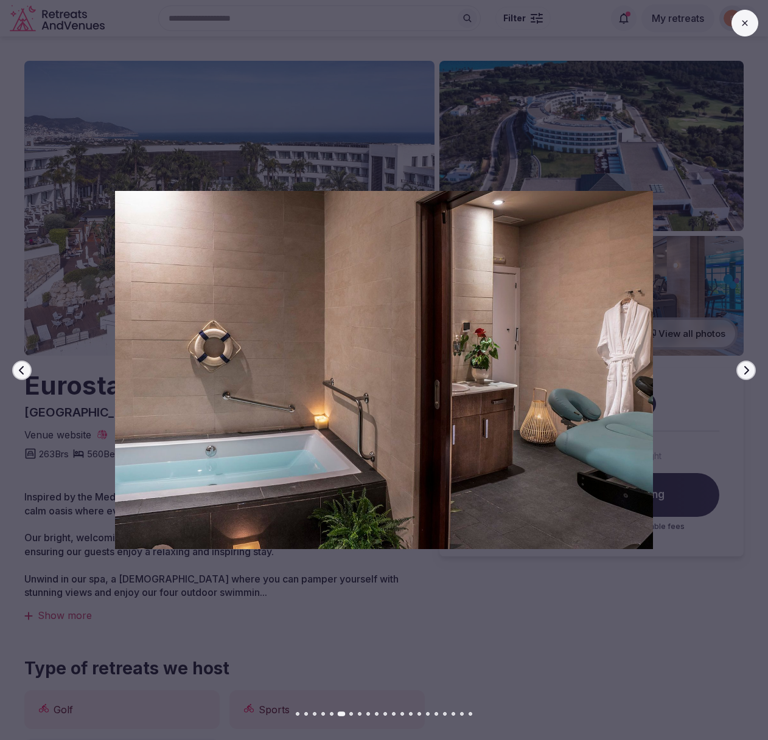
click at [746, 370] on icon "button" at bounding box center [746, 370] width 5 height 9
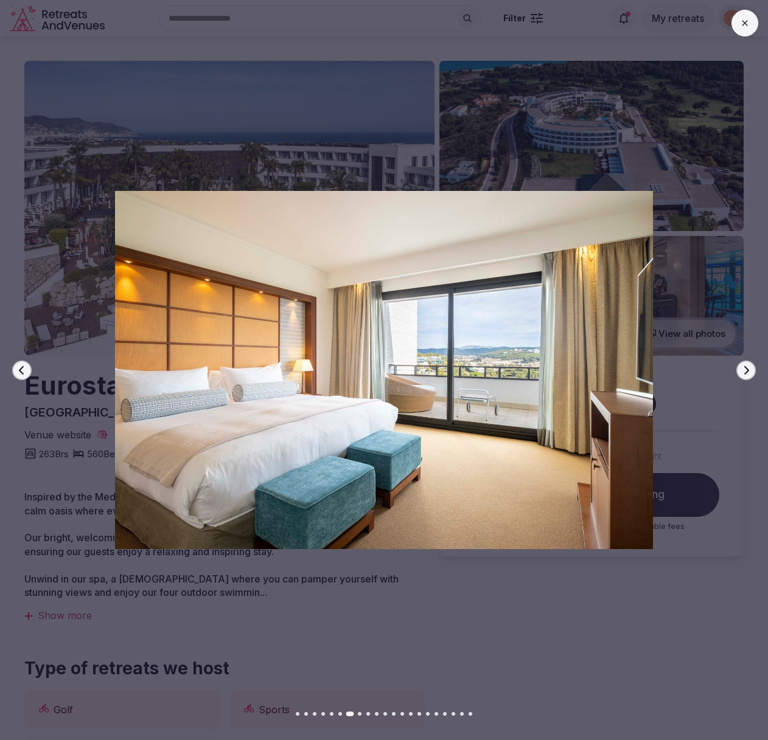
click at [746, 370] on icon "button" at bounding box center [746, 370] width 5 height 9
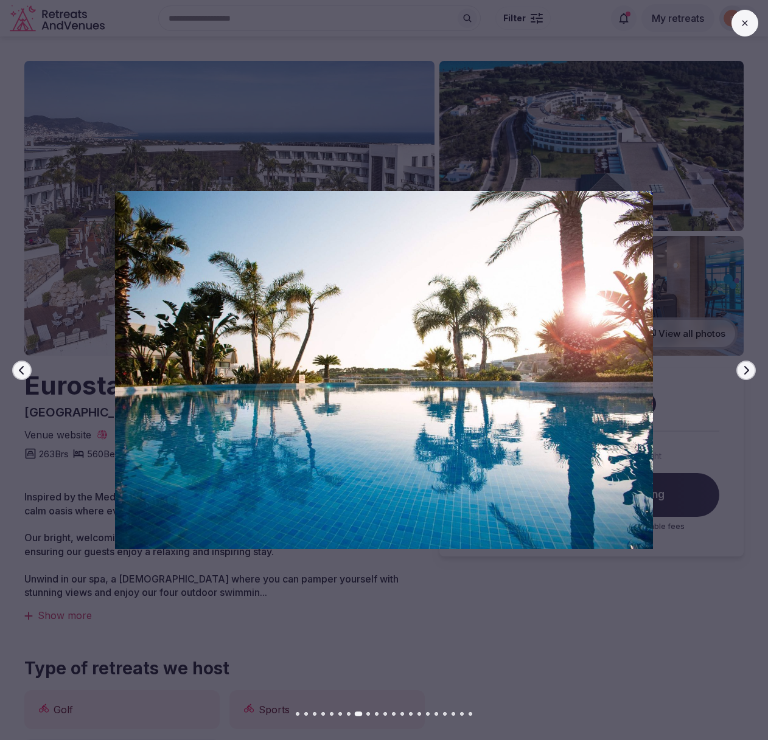
click at [746, 370] on icon "button" at bounding box center [746, 370] width 5 height 9
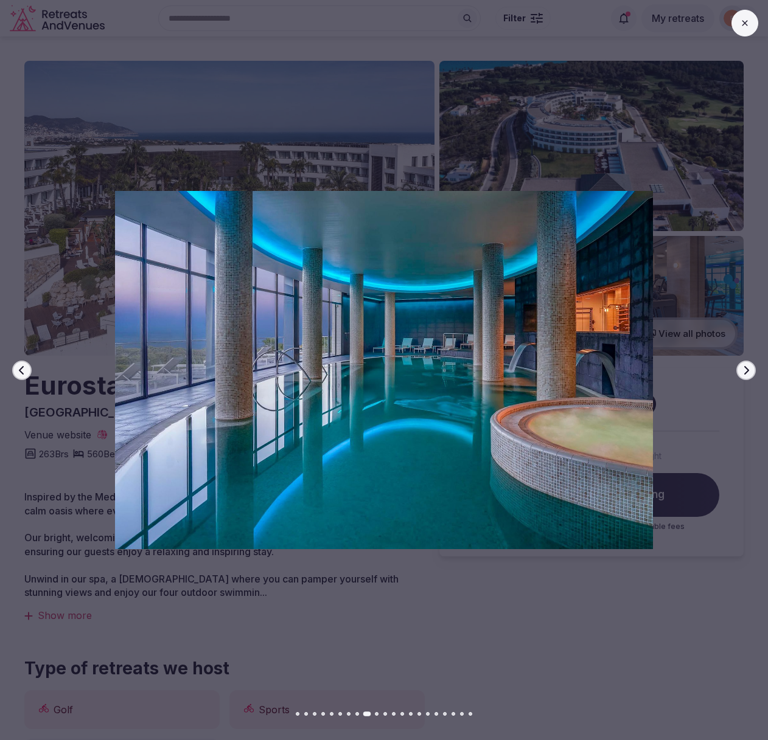
click at [746, 370] on icon "button" at bounding box center [746, 370] width 5 height 9
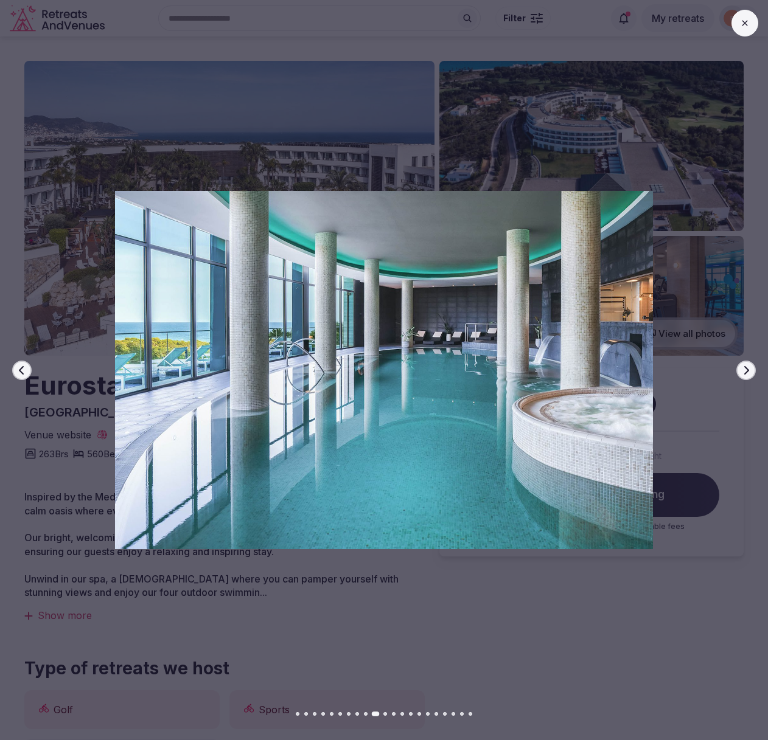
click at [746, 370] on icon "button" at bounding box center [746, 370] width 5 height 9
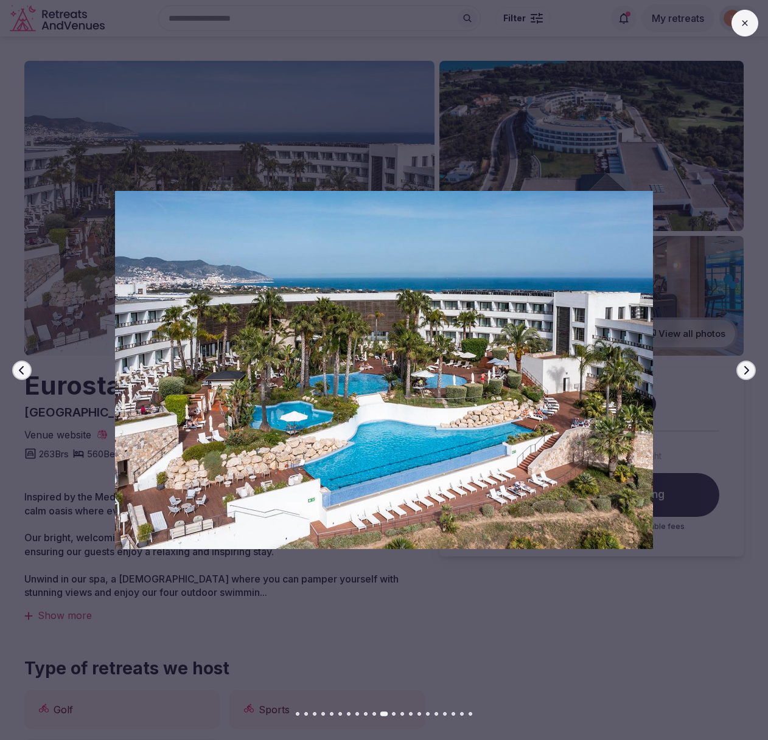
click at [746, 370] on icon "button" at bounding box center [746, 370] width 5 height 9
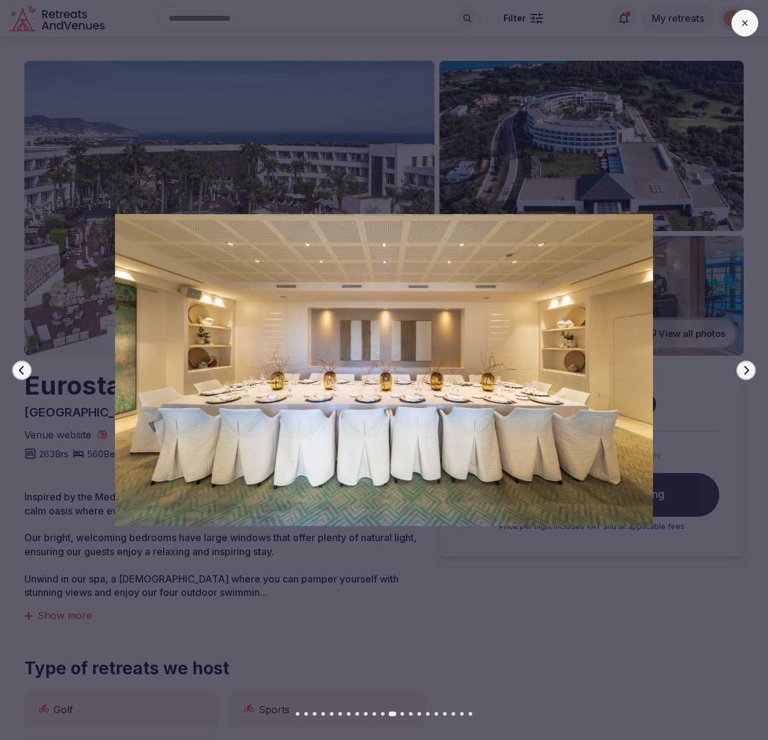
click at [746, 370] on icon "button" at bounding box center [746, 370] width 5 height 9
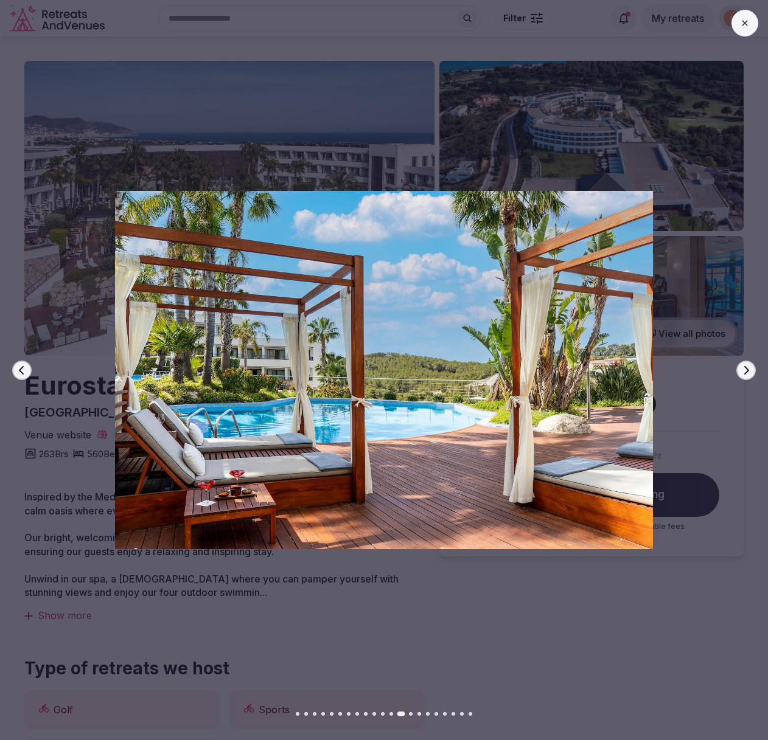
click at [746, 370] on icon "button" at bounding box center [746, 370] width 5 height 9
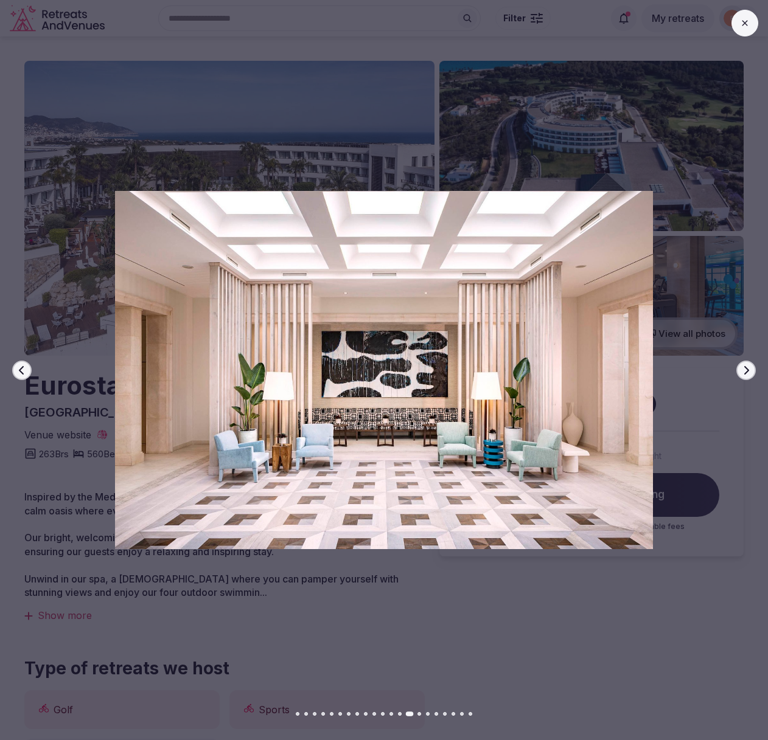
click at [746, 370] on icon "button" at bounding box center [746, 370] width 5 height 9
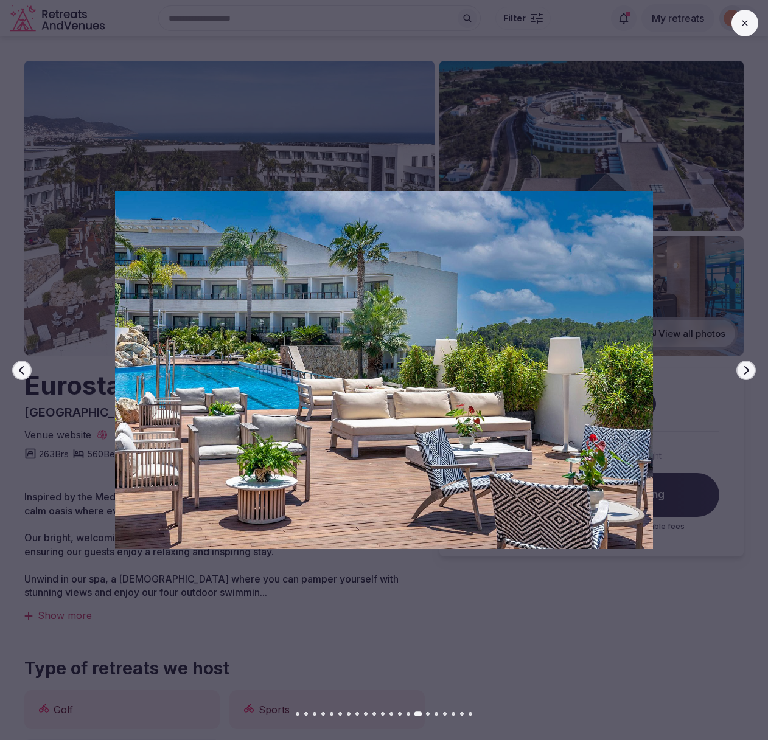
click at [746, 370] on icon "button" at bounding box center [746, 370] width 5 height 9
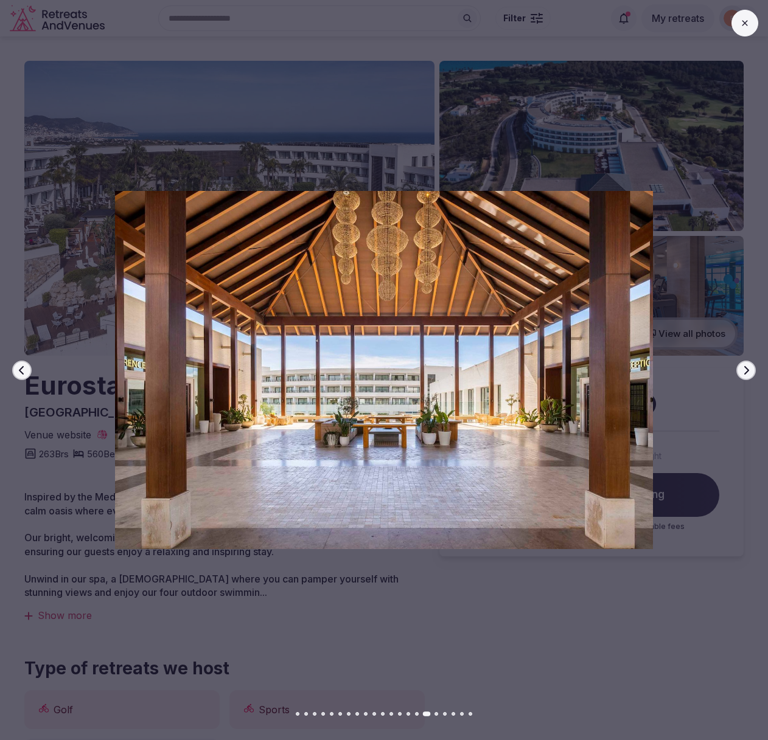
click at [746, 370] on icon "button" at bounding box center [746, 370] width 5 height 9
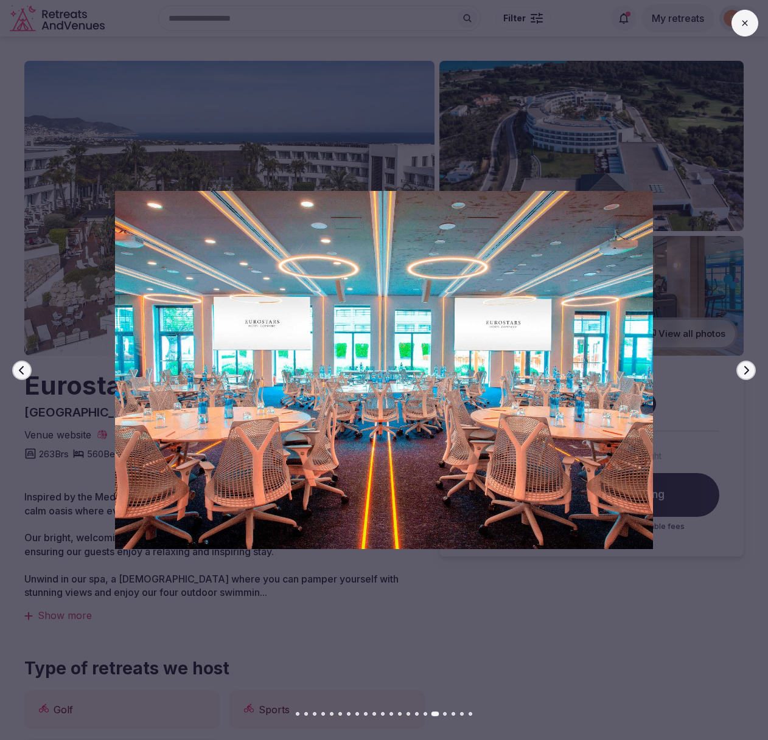
click at [746, 370] on icon "button" at bounding box center [746, 370] width 5 height 9
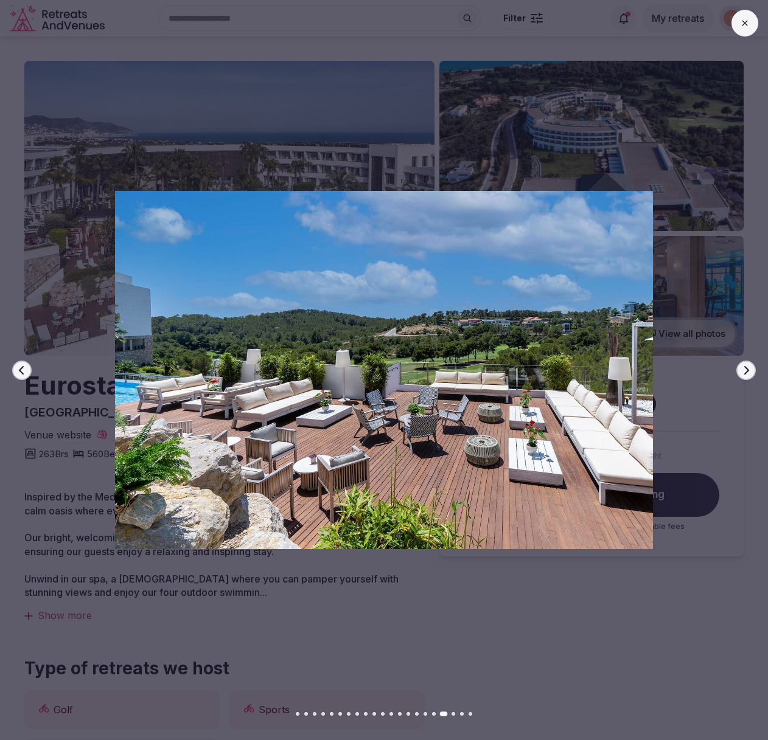
click at [746, 370] on icon "button" at bounding box center [746, 370] width 5 height 9
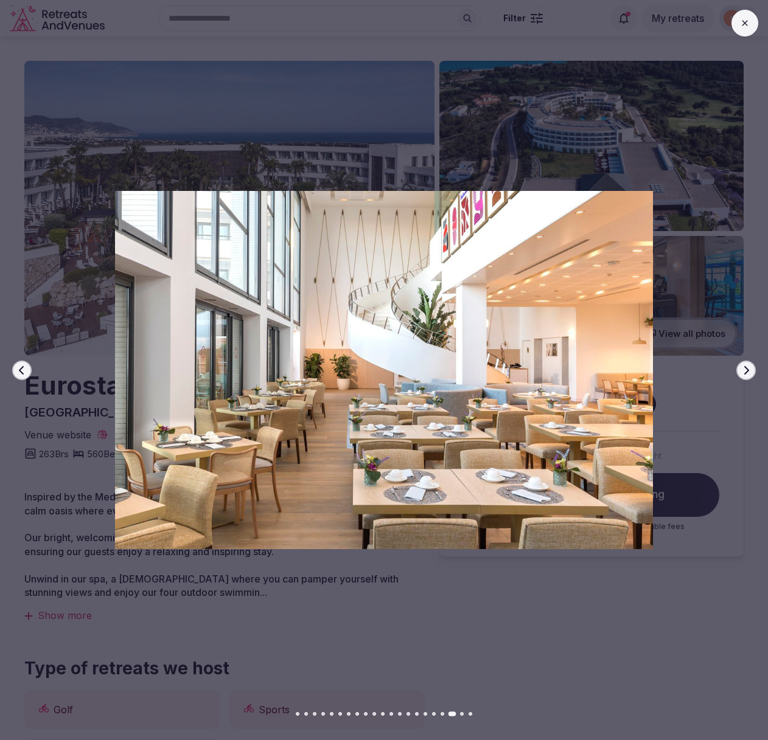
click at [746, 370] on icon "button" at bounding box center [746, 370] width 5 height 9
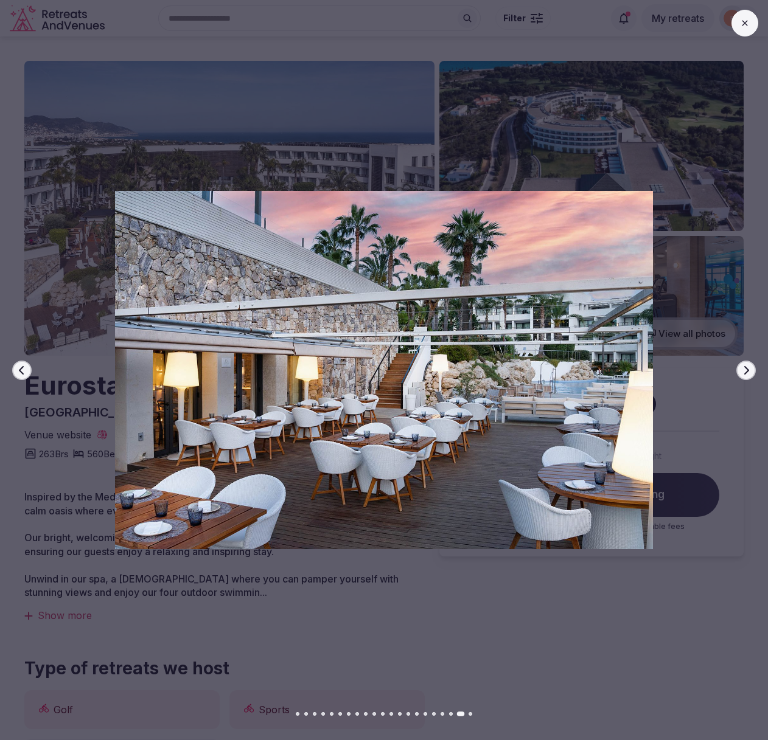
click at [746, 370] on icon "button" at bounding box center [746, 370] width 5 height 9
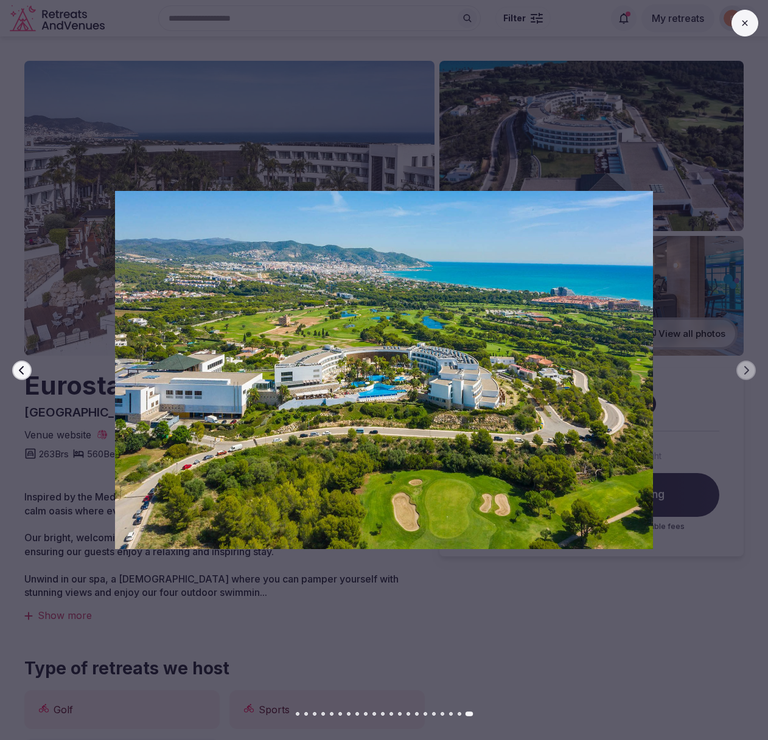
click at [26, 370] on icon "button" at bounding box center [22, 371] width 10 height 10
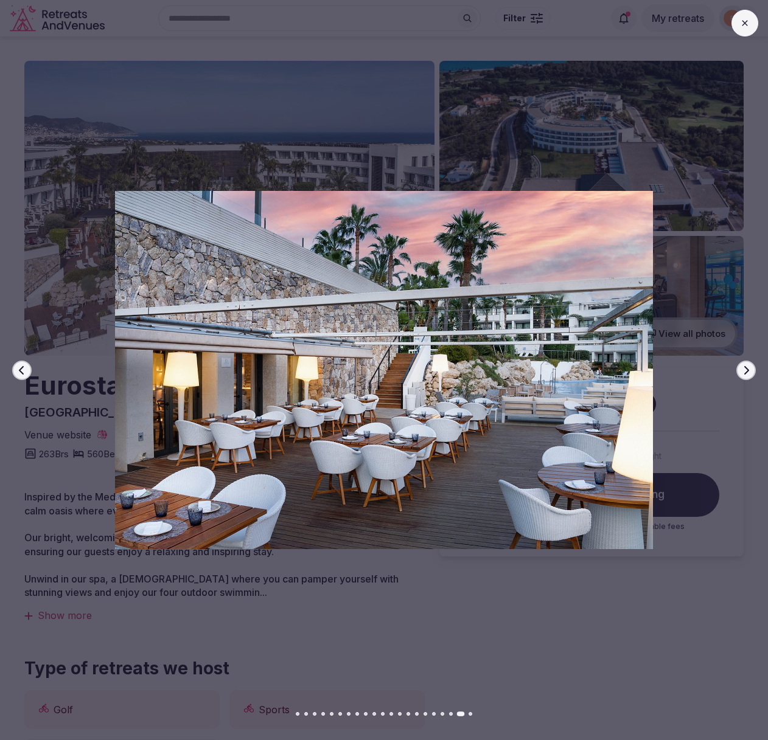
drag, startPoint x: 78, startPoint y: 491, endPoint x: 107, endPoint y: 498, distance: 29.4
click at [79, 491] on div at bounding box center [378, 370] width 777 height 444
click at [740, 21] on icon at bounding box center [745, 23] width 10 height 10
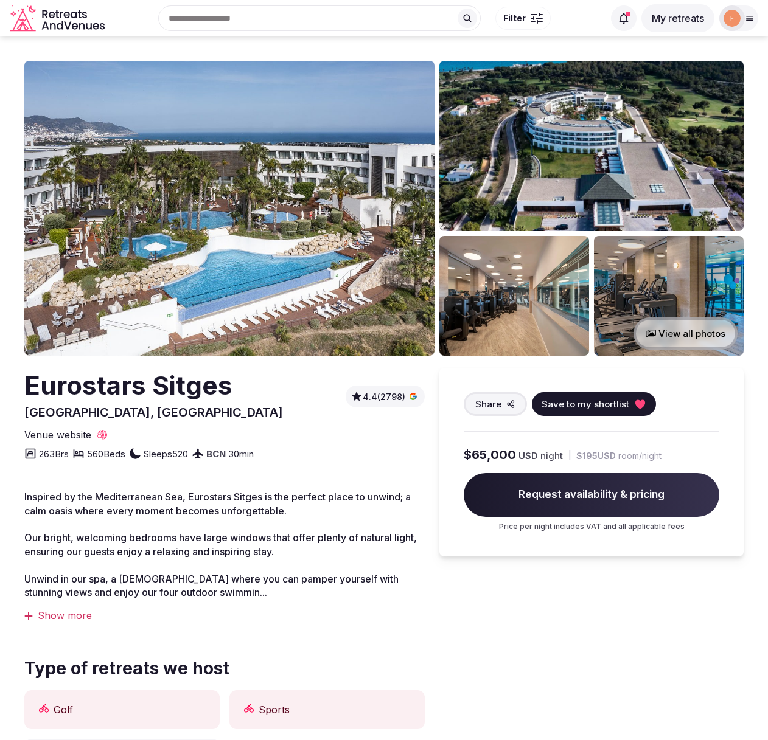
click at [58, 619] on div "Show more" at bounding box center [224, 615] width 400 height 13
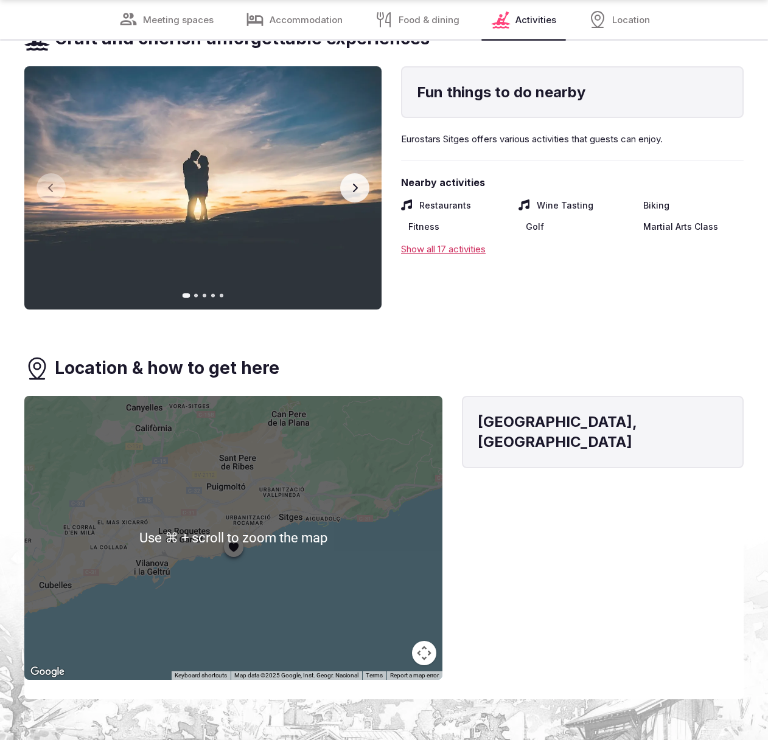
scroll to position [5301, 0]
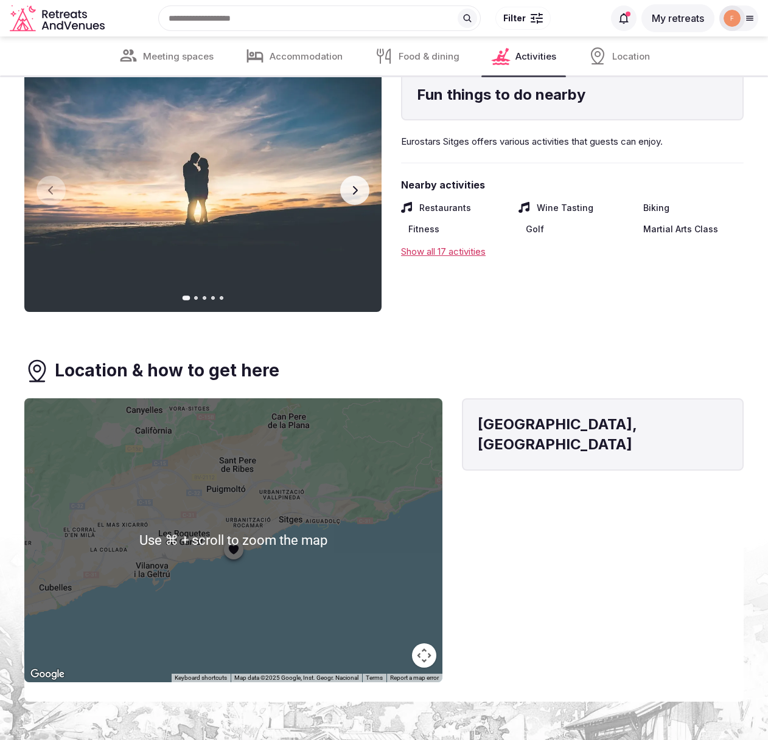
click at [238, 518] on div at bounding box center [233, 540] width 418 height 284
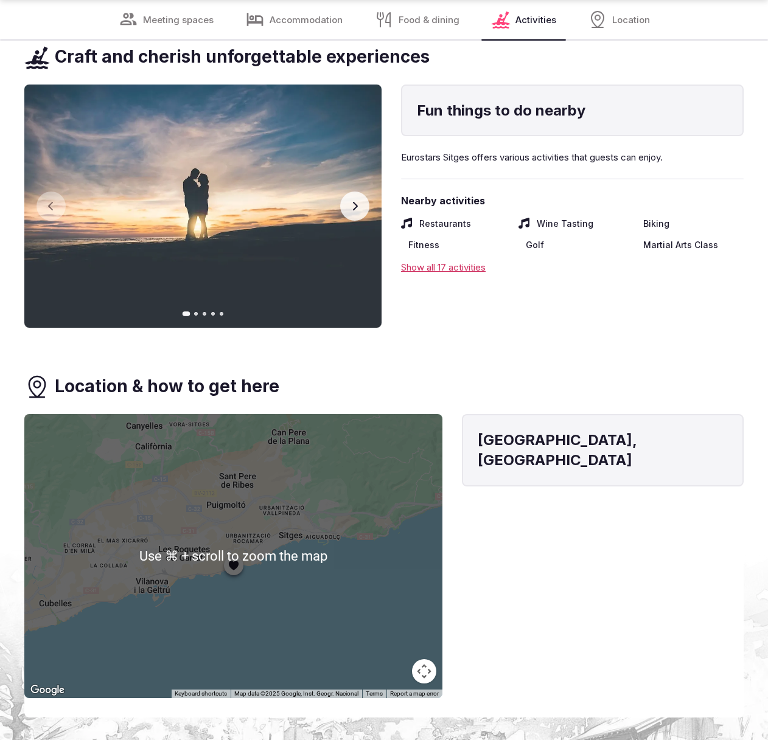
scroll to position [5304, 0]
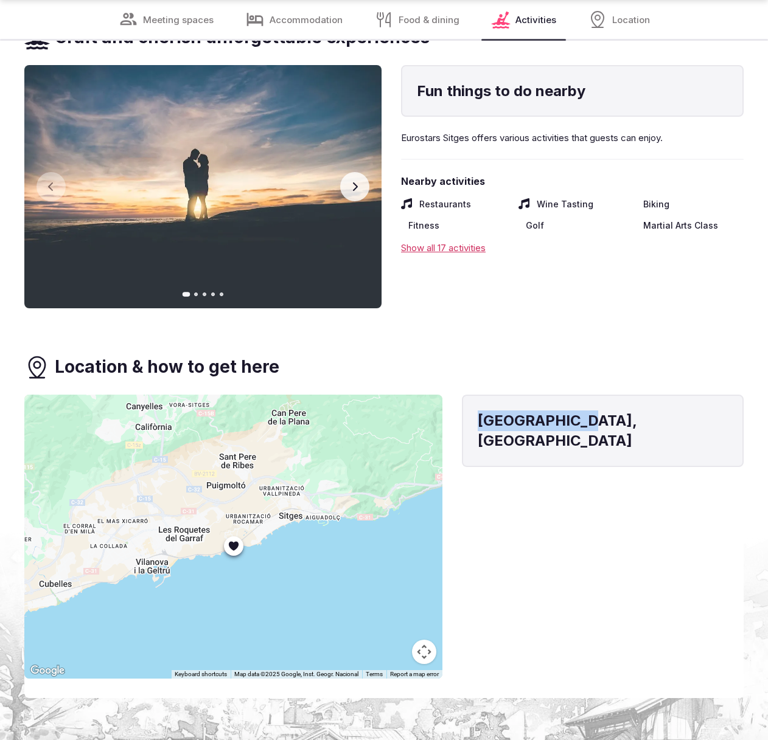
drag, startPoint x: 550, startPoint y: 336, endPoint x: 477, endPoint y: 339, distance: 73.6
click at [477, 411] on h4 "[GEOGRAPHIC_DATA], [GEOGRAPHIC_DATA]" at bounding box center [602, 431] width 250 height 41
copy h4 "[GEOGRAPHIC_DATA], [GEOGRAPHIC_DATA]"
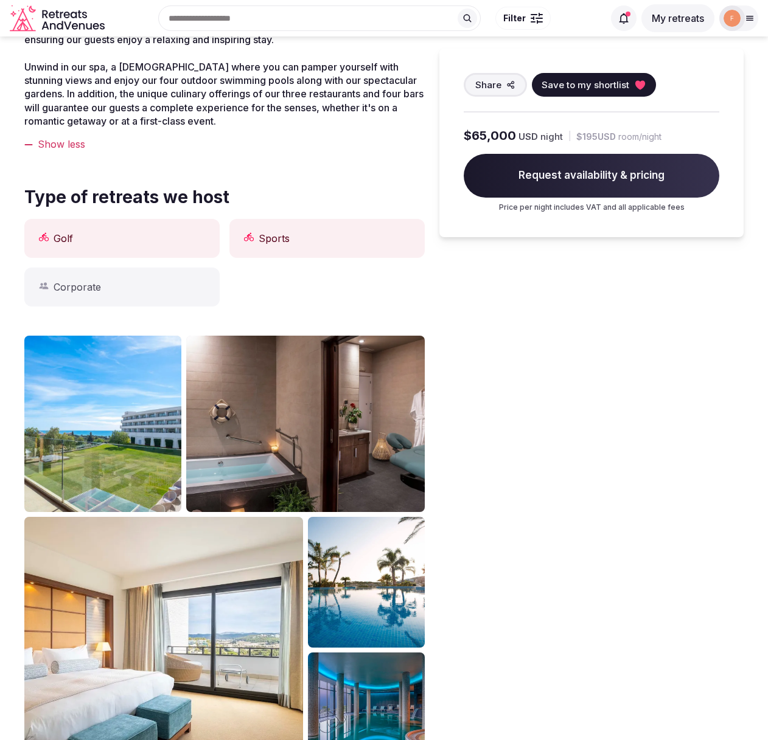
scroll to position [0, 0]
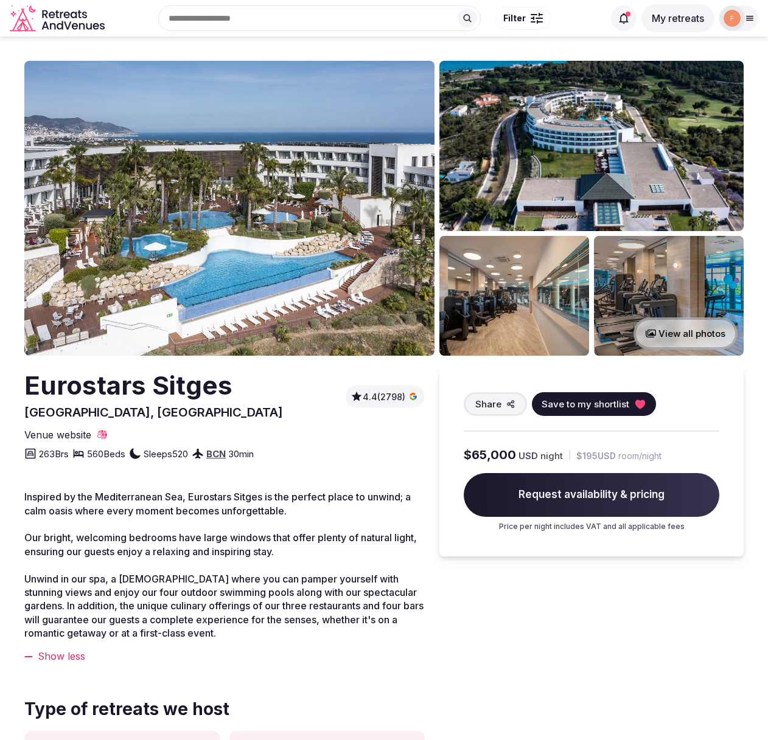
click at [173, 387] on h2 "Eurostars Sitges" at bounding box center [153, 386] width 259 height 36
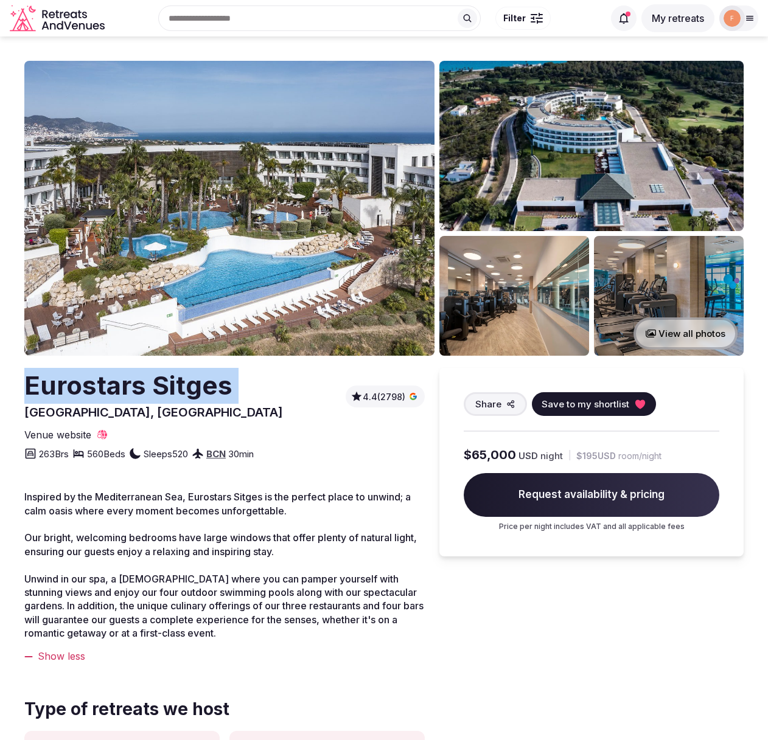
click at [173, 387] on h2 "Eurostars Sitges" at bounding box center [153, 386] width 259 height 36
copy h2 "Eurostars Sitges"
